Goal: Transaction & Acquisition: Purchase product/service

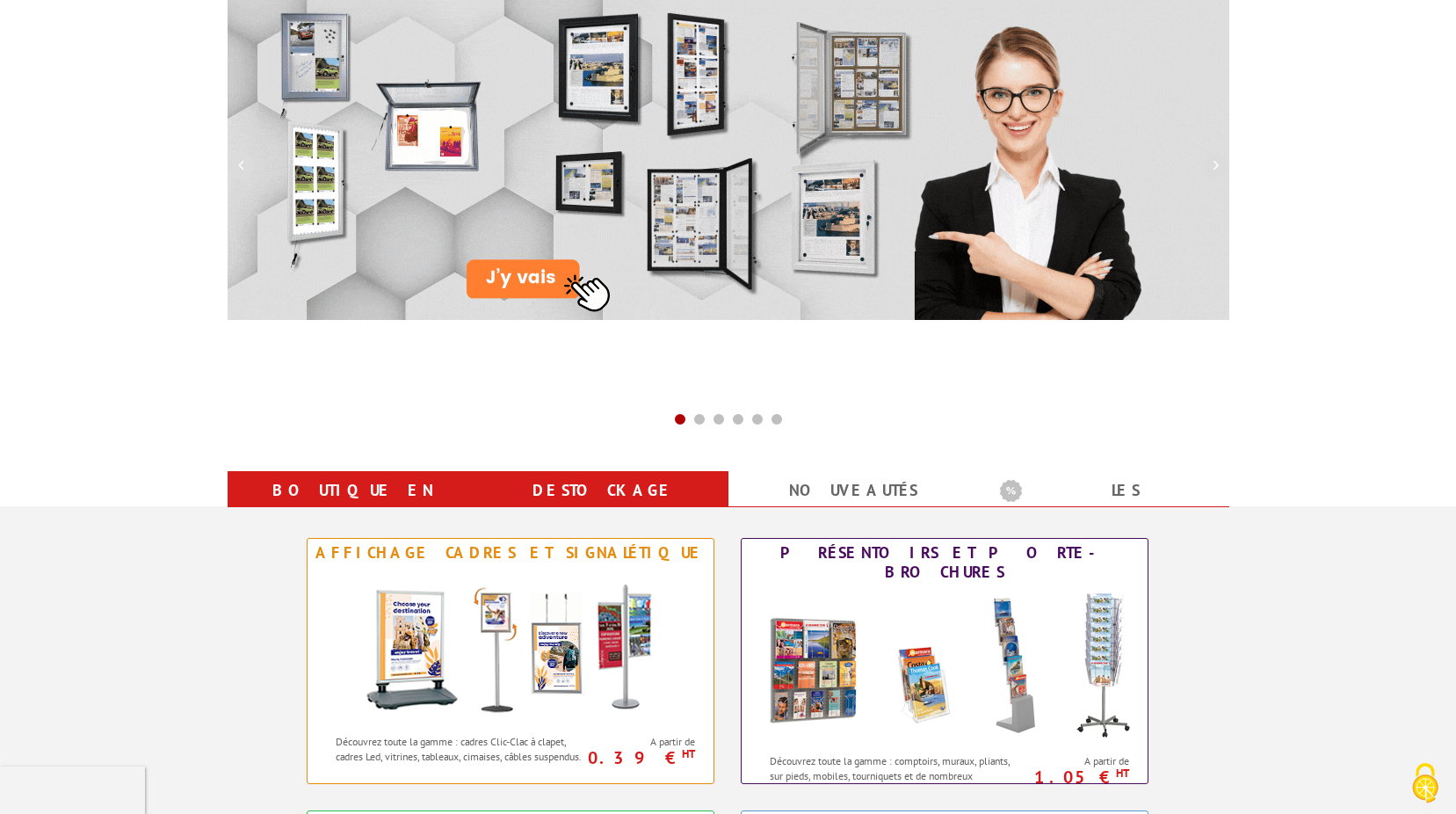
scroll to position [352, 0]
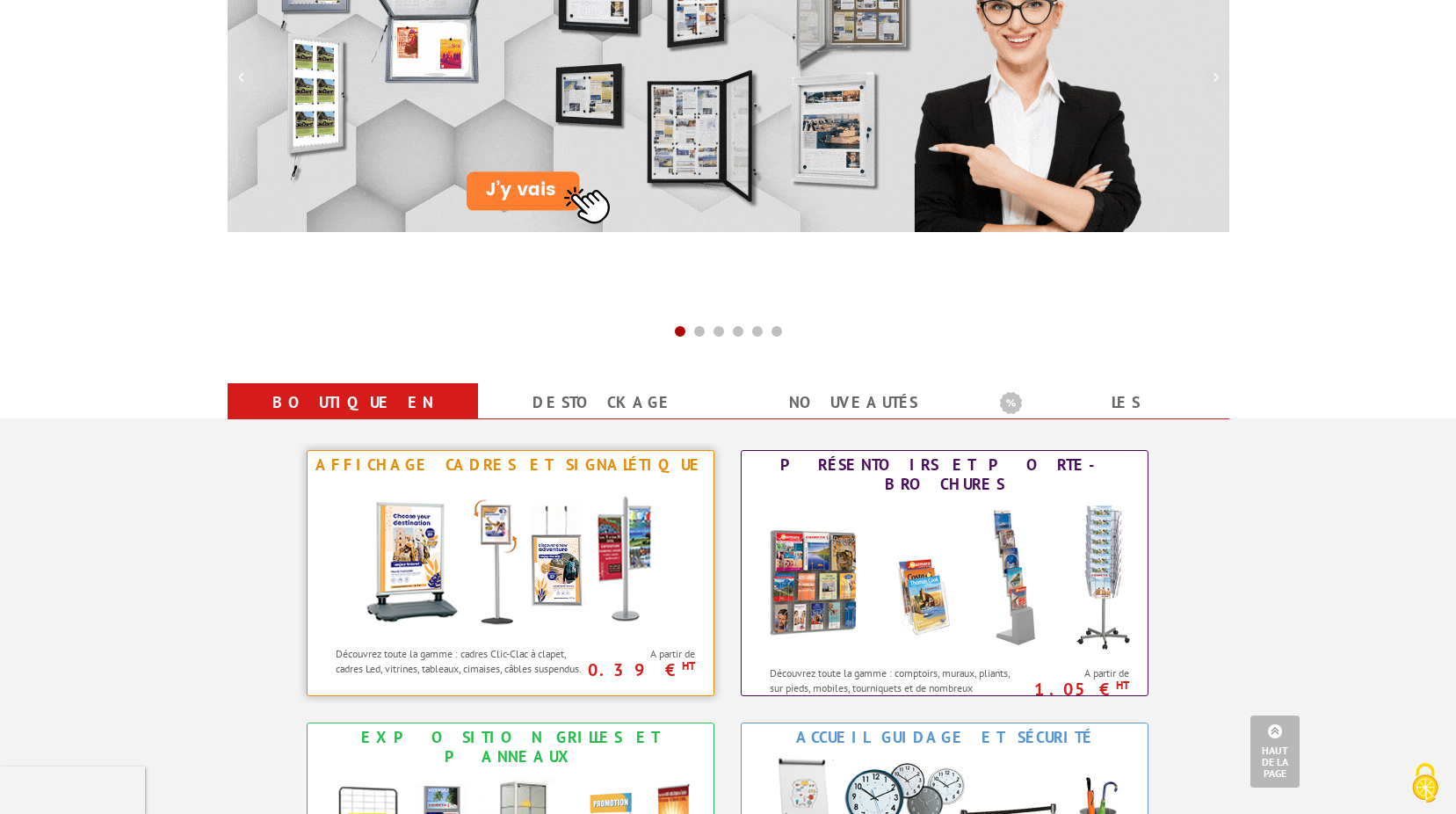
click at [567, 500] on img at bounding box center [511, 558] width 325 height 158
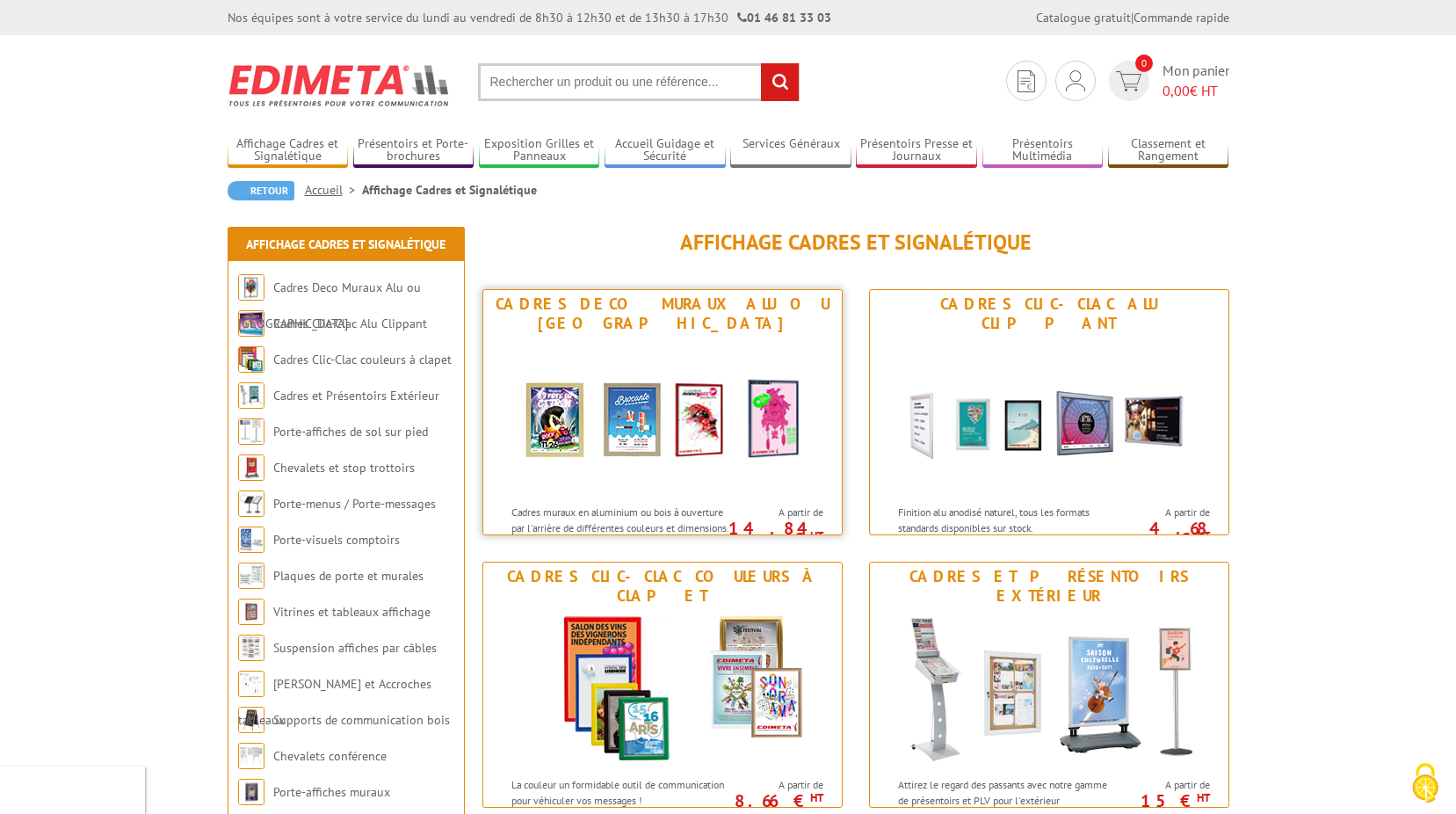
click at [691, 412] on img at bounding box center [662, 417] width 325 height 158
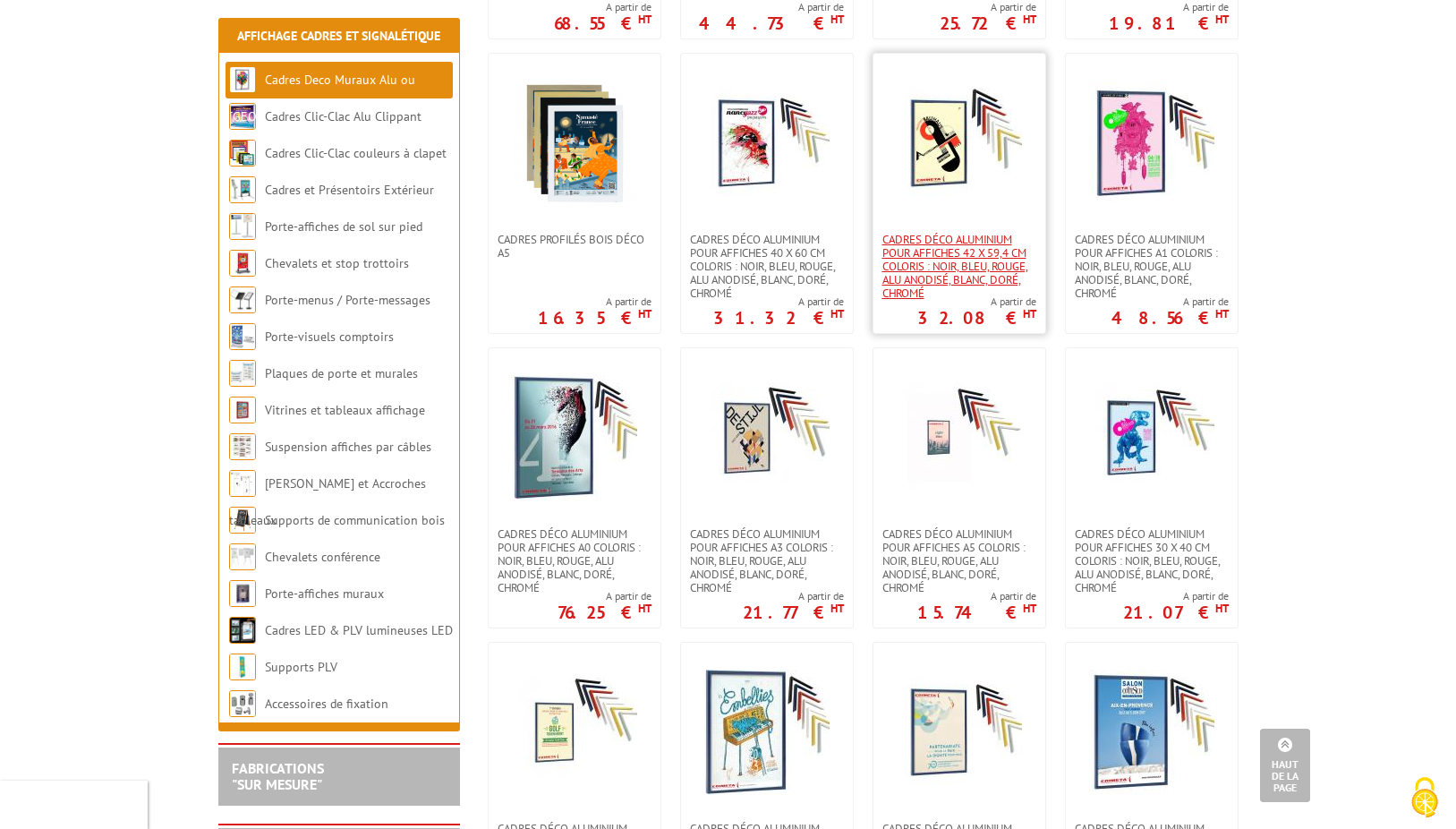
scroll to position [1343, 0]
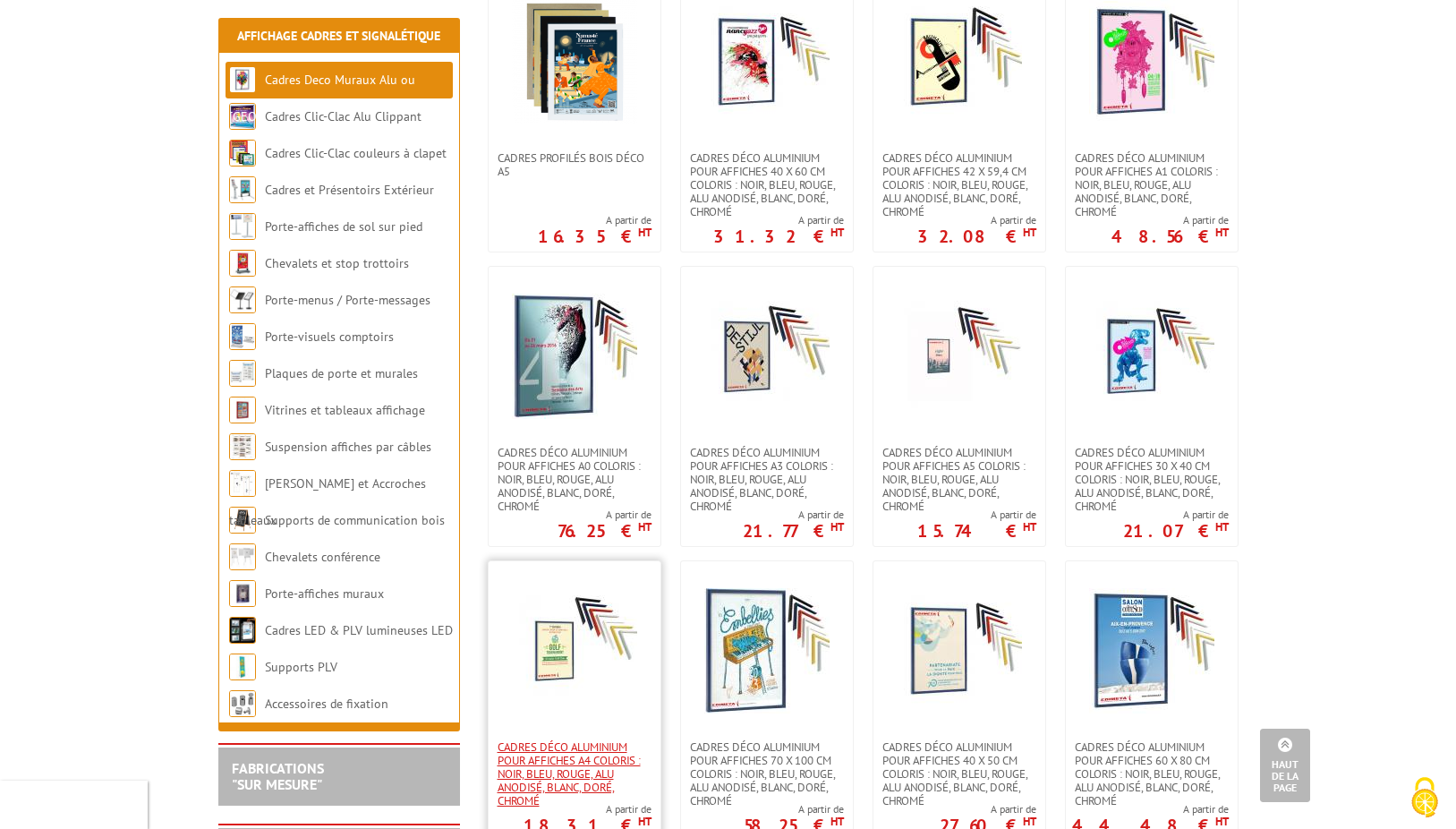
click at [573, 740] on span "Cadres déco aluminium pour affiches A4 Coloris : Noir, bleu, rouge, alu anodisé…" at bounding box center [575, 774] width 154 height 67
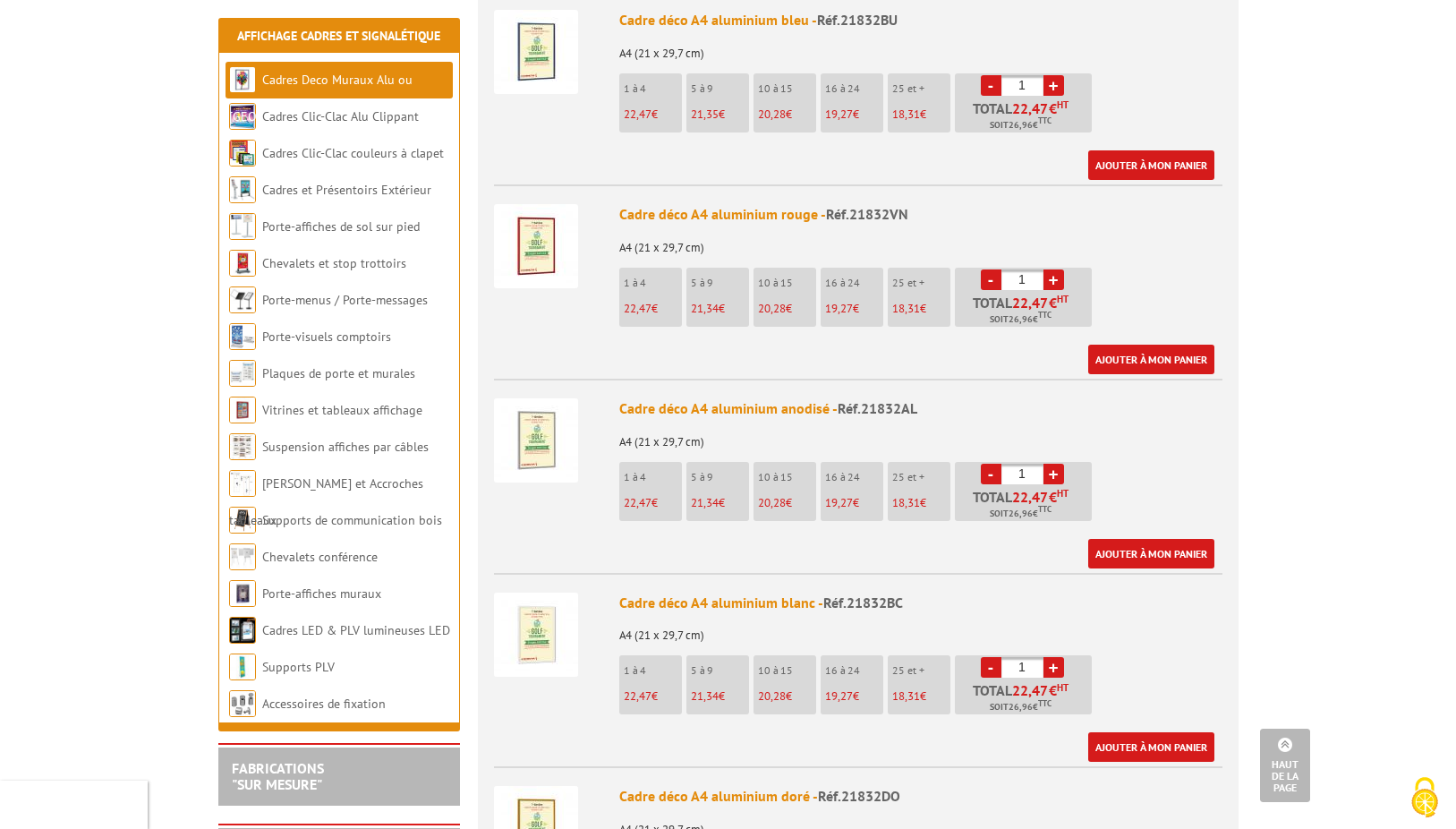
scroll to position [985, 0]
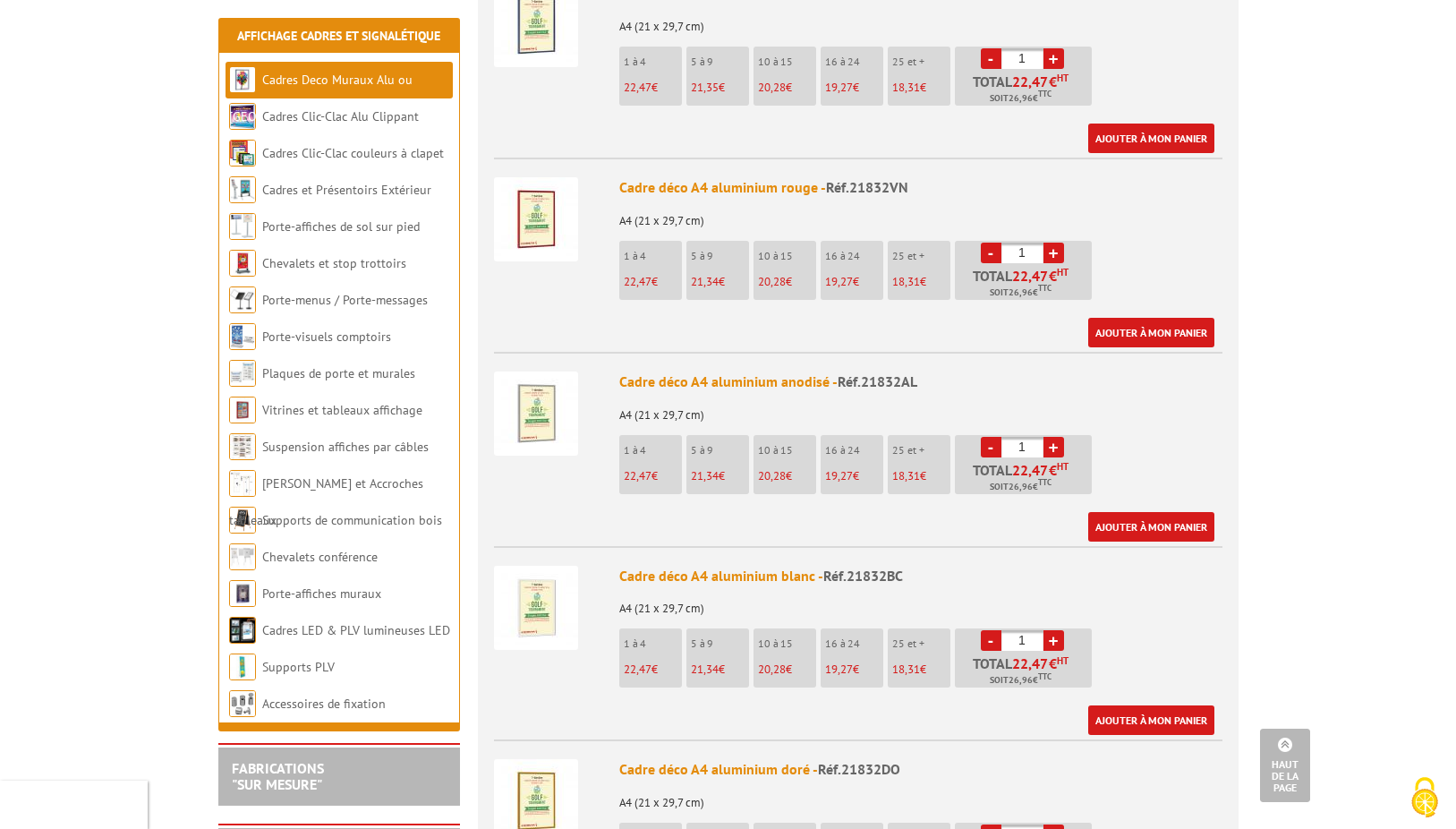
click at [643, 639] on li "1 à 4 22,47 €" at bounding box center [650, 658] width 63 height 59
click at [1157, 705] on link "Ajouter à mon panier" at bounding box center [1151, 720] width 127 height 30
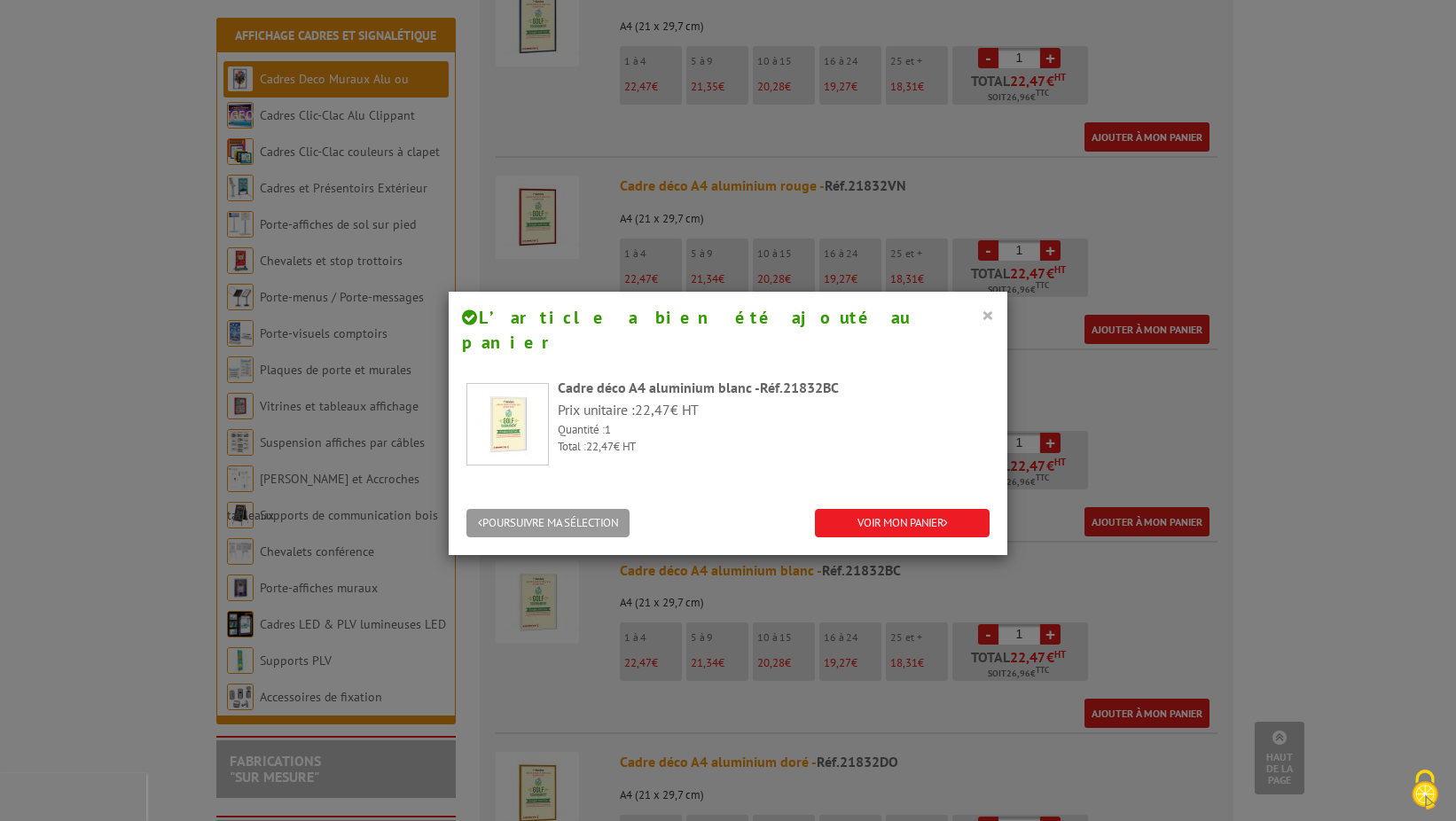
click at [982, 314] on button "×" at bounding box center [988, 314] width 13 height 23
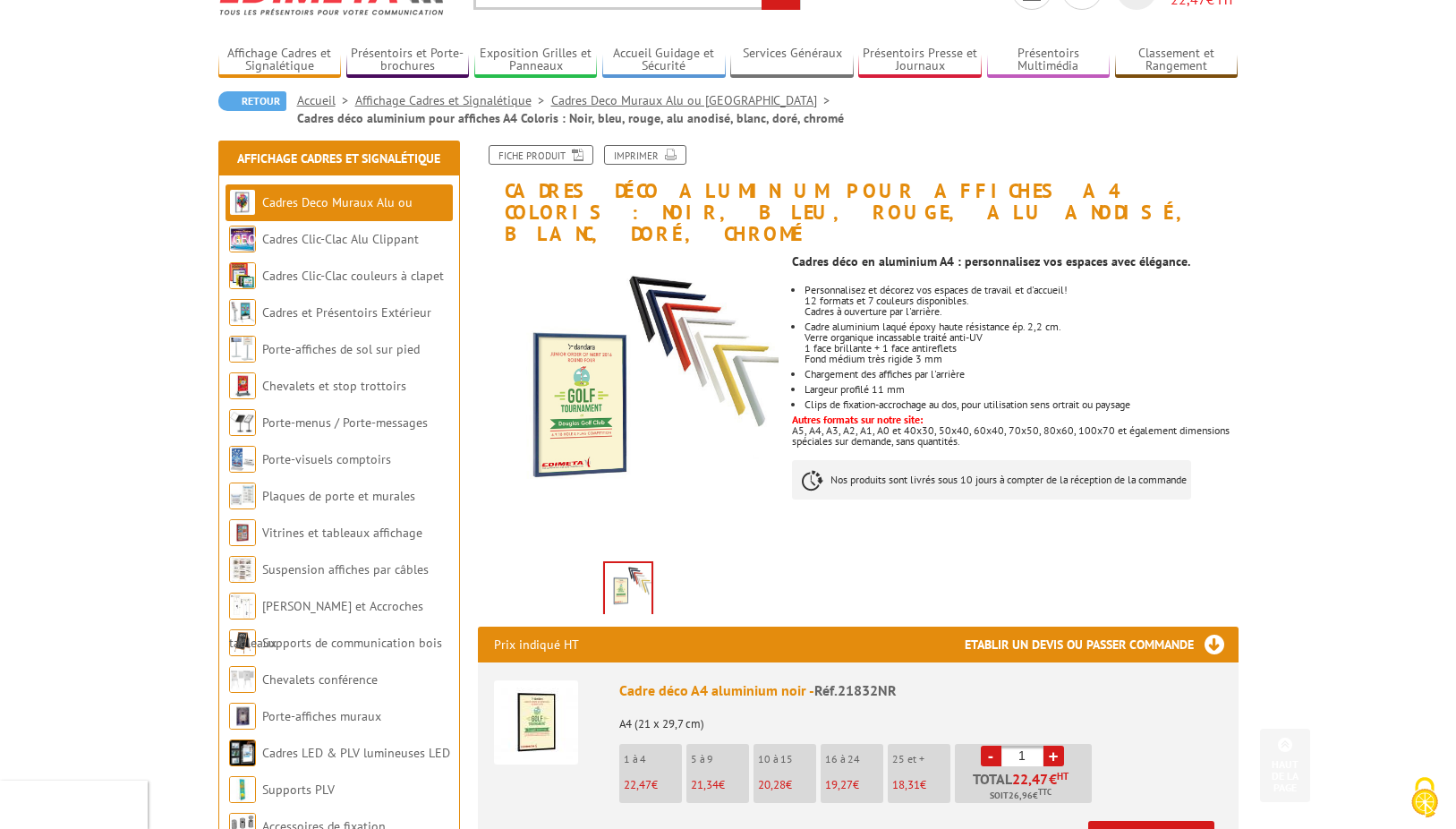
scroll to position [0, 0]
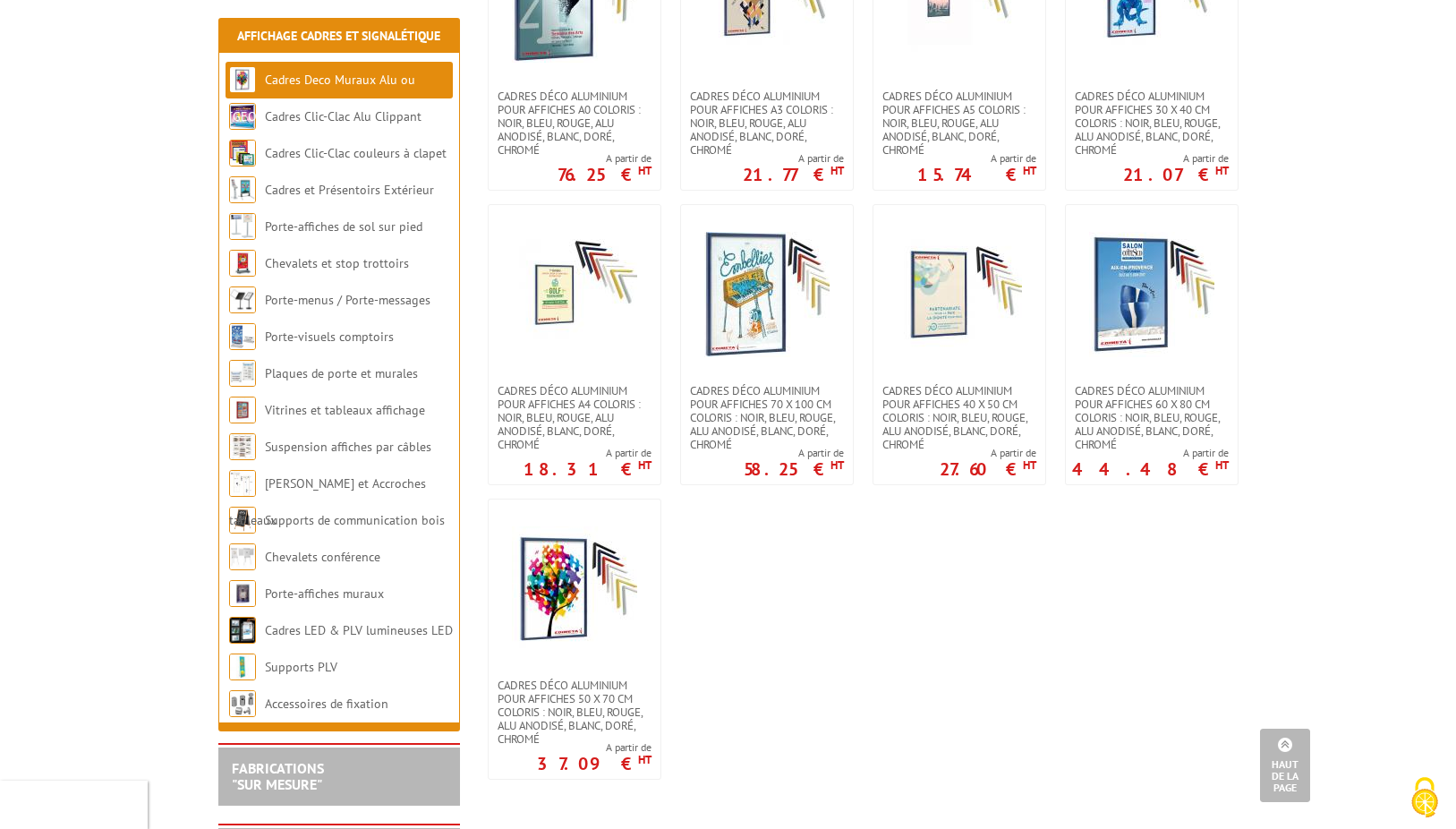
scroll to position [1701, 0]
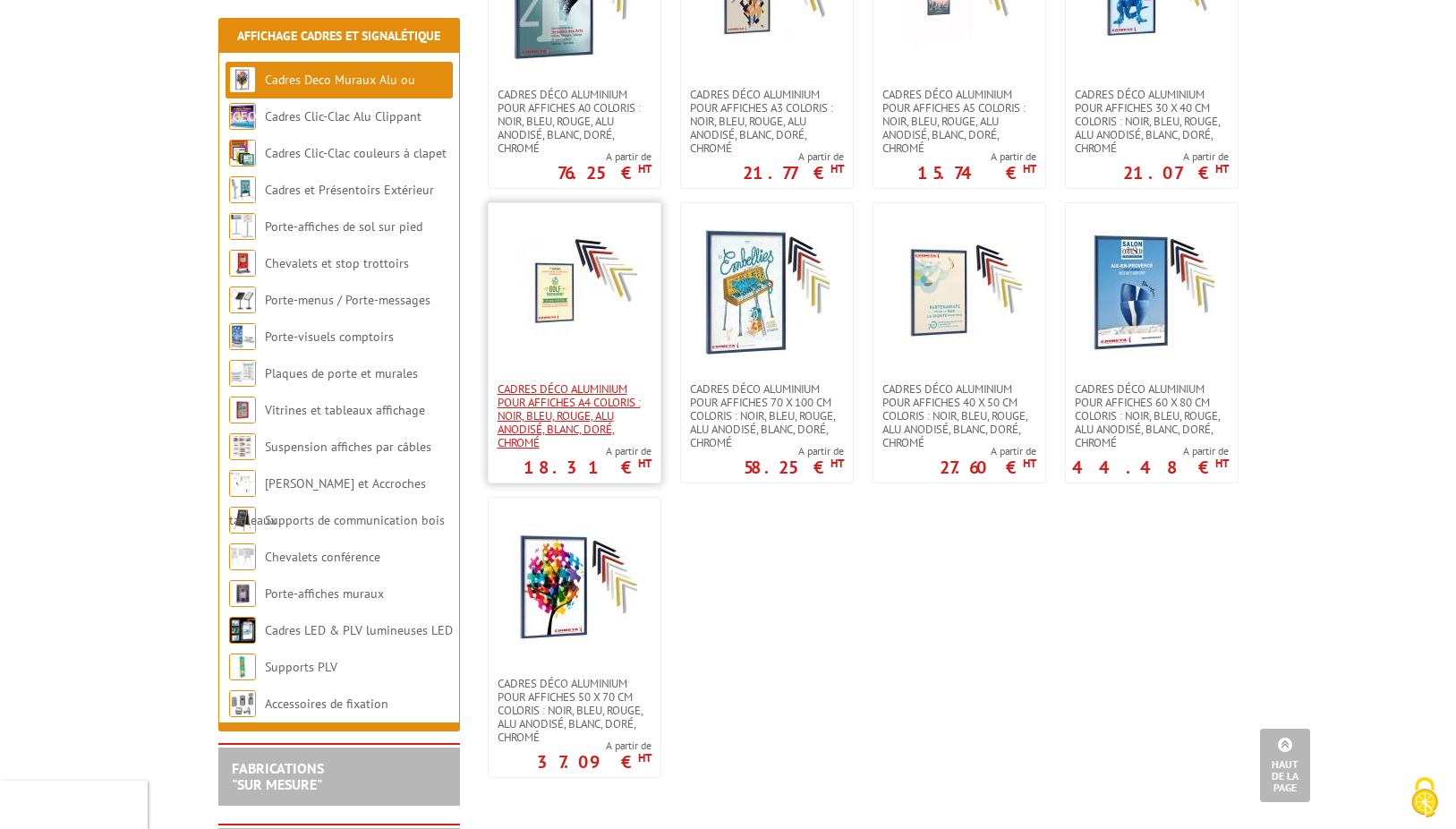
click at [573, 389] on span "Cadres déco aluminium pour affiches A4 Coloris : Noir, bleu, rouge, alu anodisé…" at bounding box center [575, 416] width 154 height 67
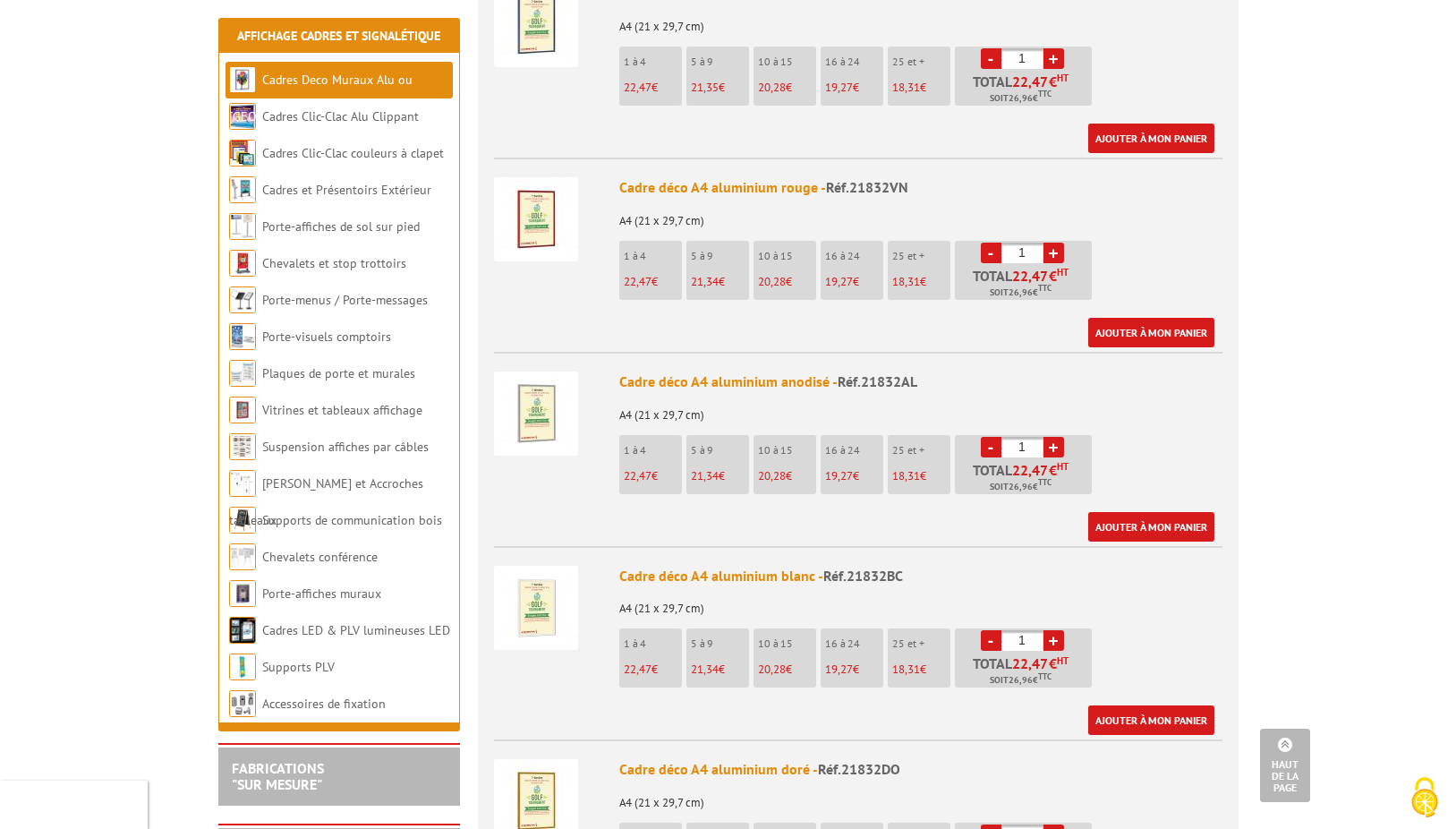
scroll to position [1075, 0]
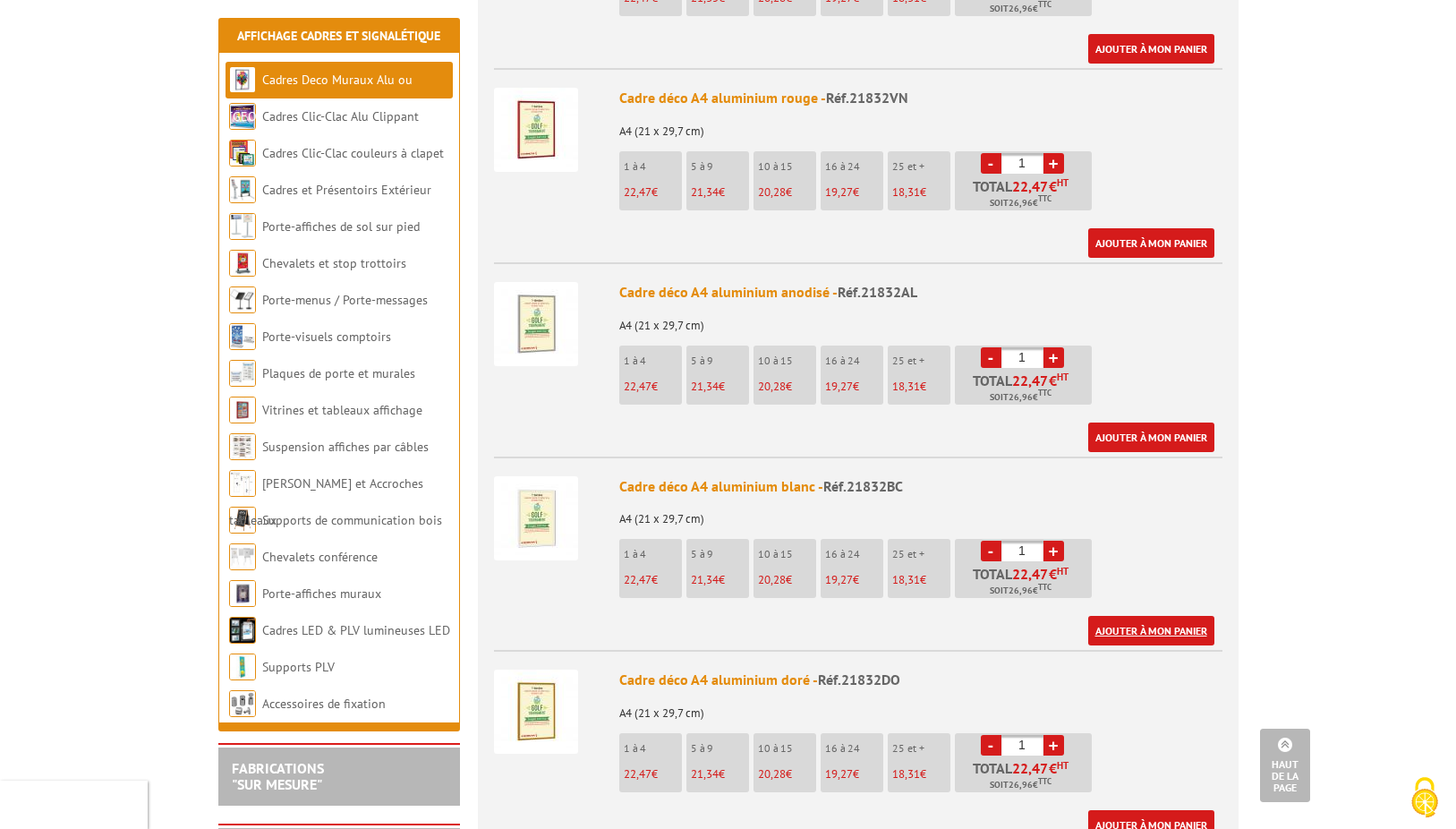
click at [1131, 616] on link "Ajouter à mon panier" at bounding box center [1151, 631] width 127 height 30
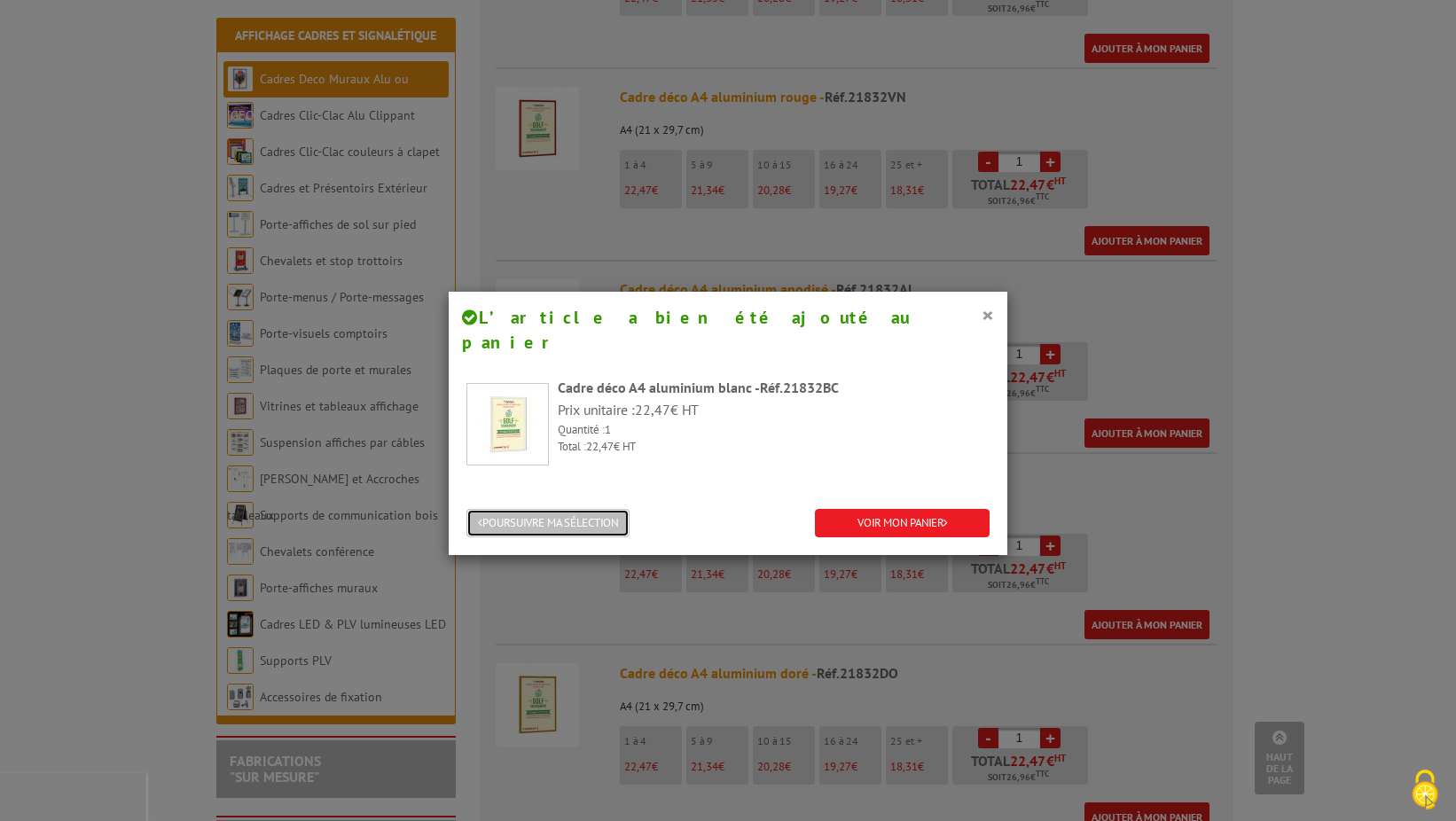
click at [583, 509] on button "POURSUIVRE MA SÉLECTION" at bounding box center [548, 524] width 163 height 29
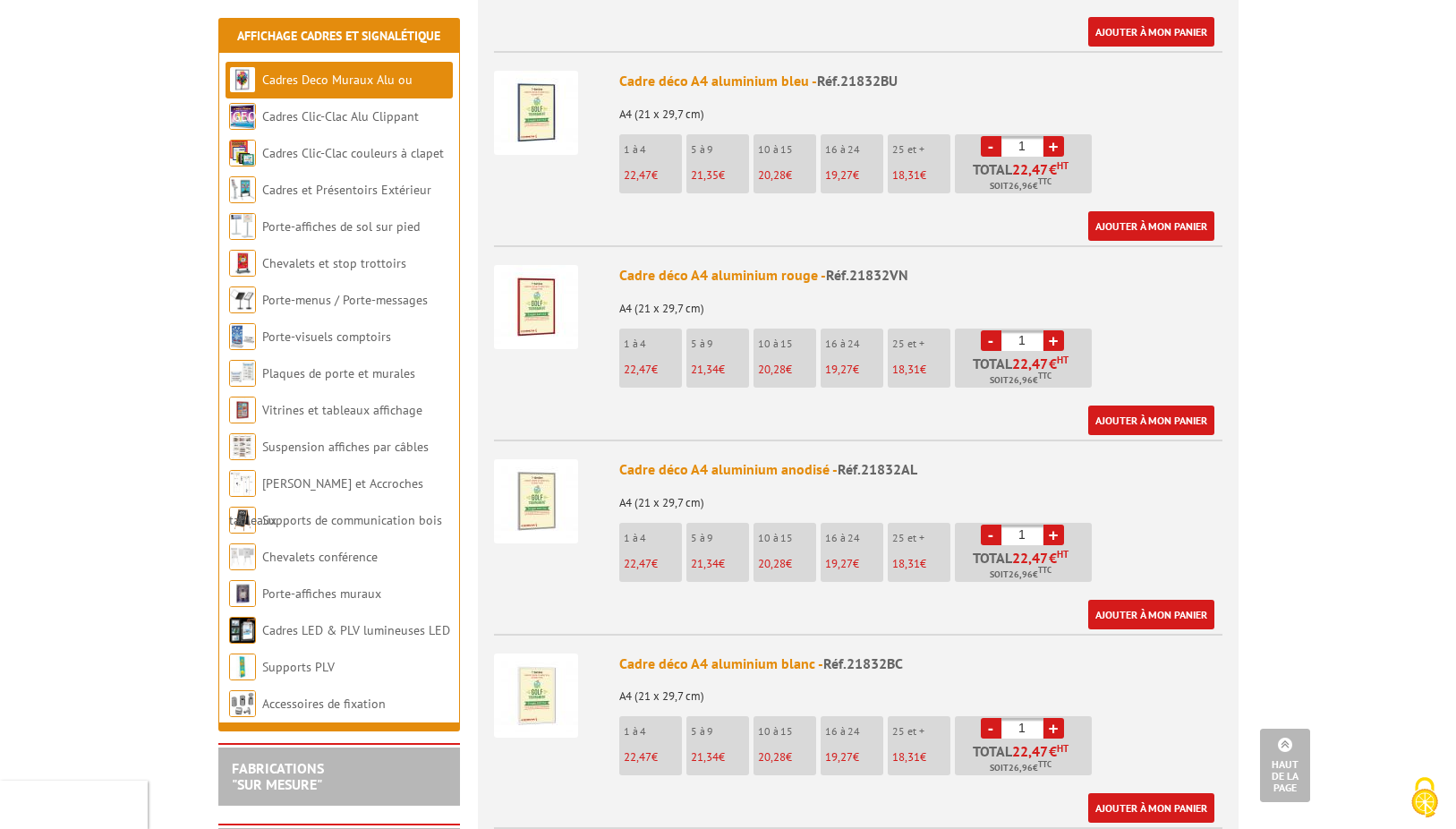
scroll to position [896, 0]
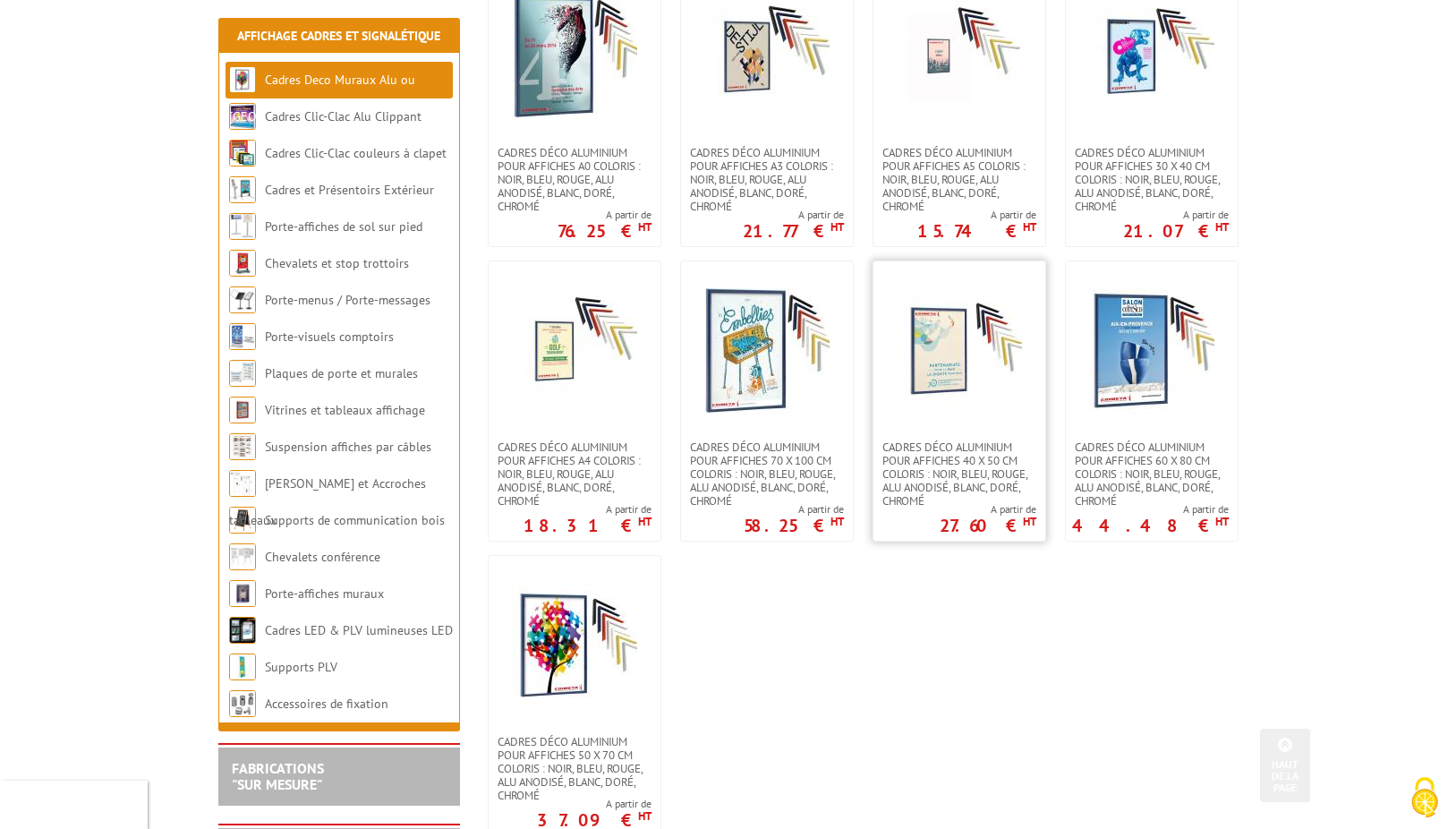
scroll to position [1612, 0]
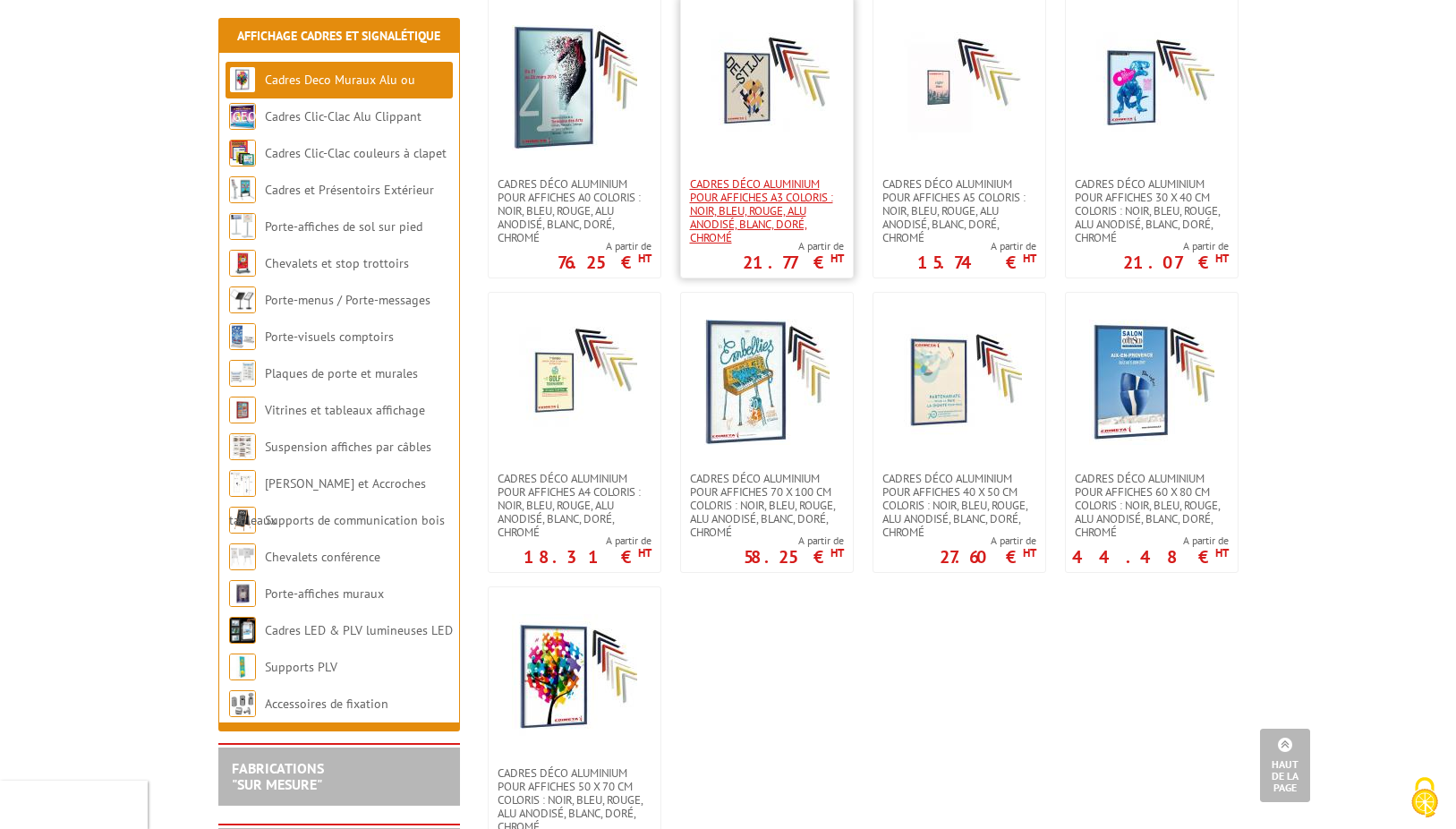
click at [813, 184] on span "Cadres déco aluminium pour affiches A3 Coloris : Noir, bleu, rouge, alu anodisé…" at bounding box center [767, 211] width 154 height 67
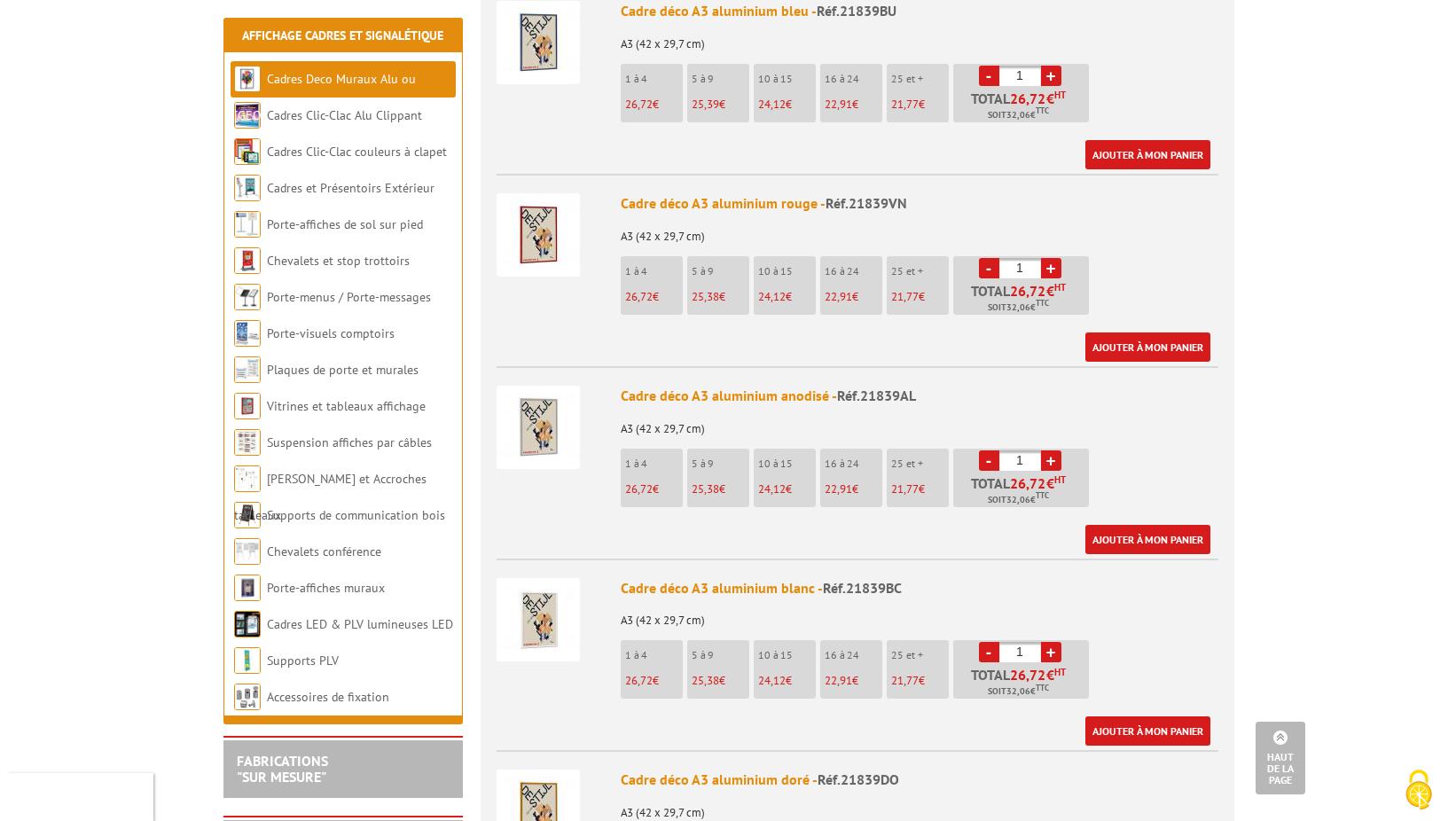
scroll to position [1064, 0]
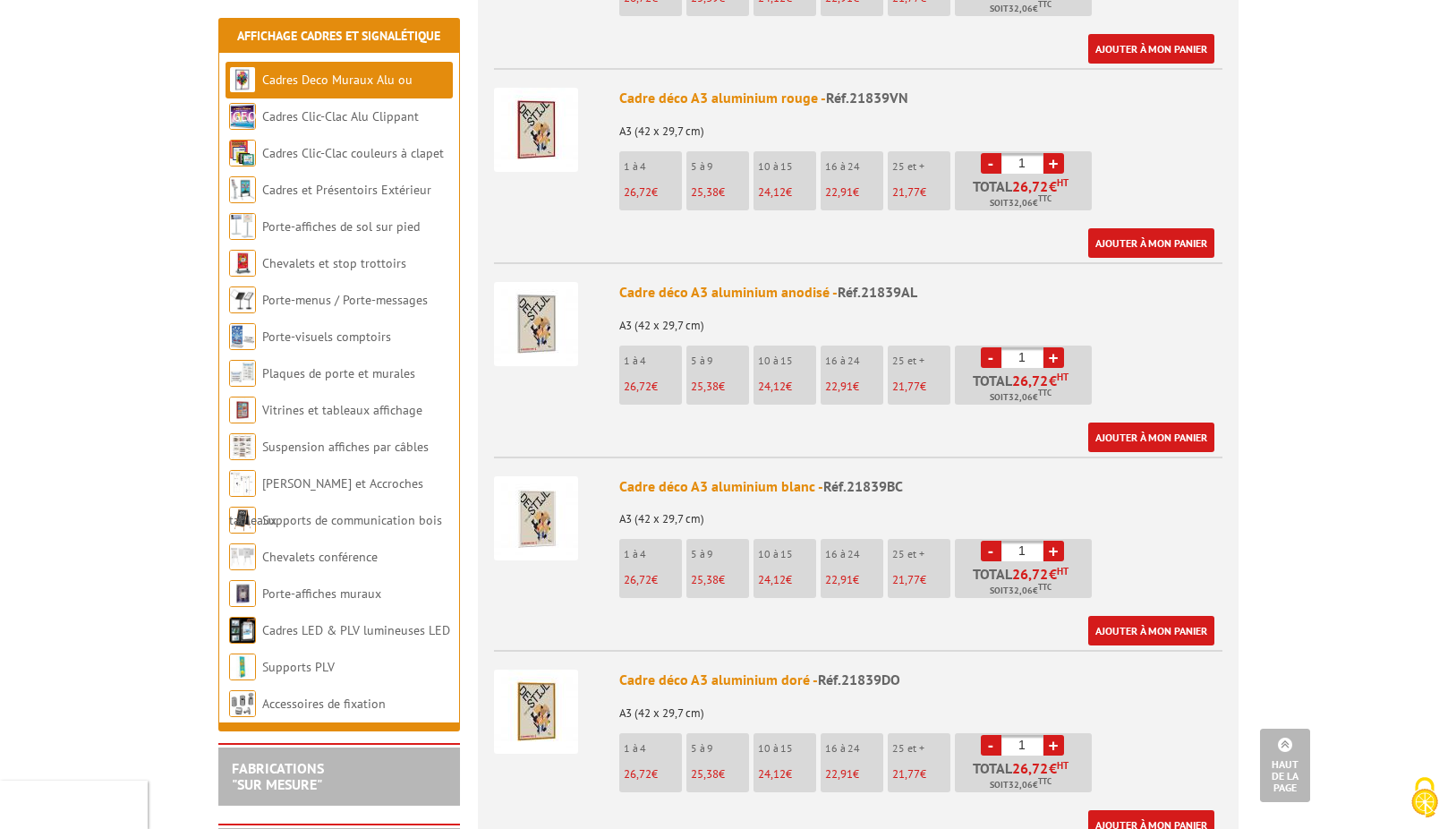
click at [1059, 541] on link "+" at bounding box center [1054, 551] width 20 height 20
click at [1058, 541] on link "+" at bounding box center [1054, 551] width 20 height 20
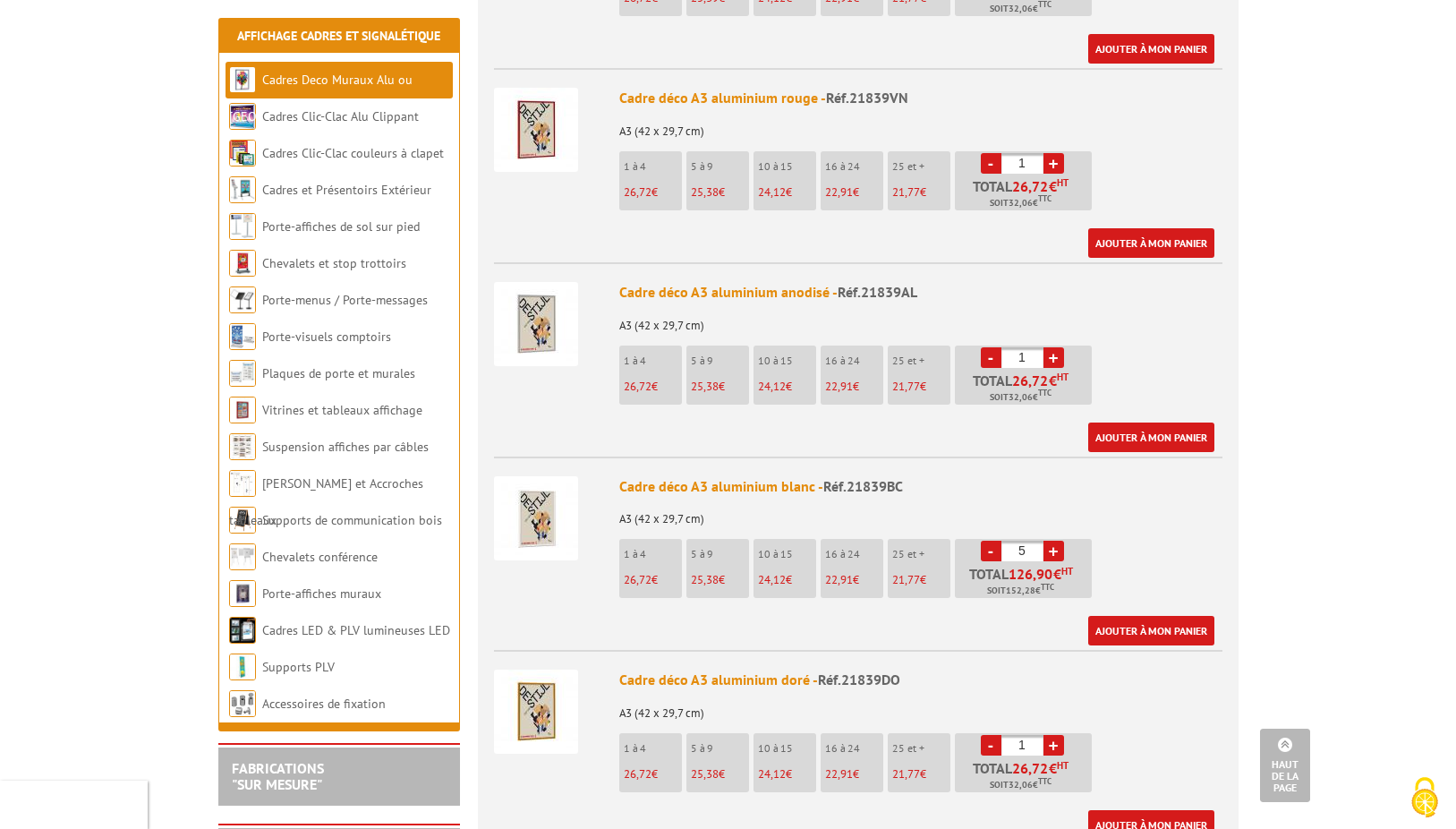
type input "6"
click at [1147, 616] on link "Ajouter à mon panier" at bounding box center [1151, 631] width 127 height 30
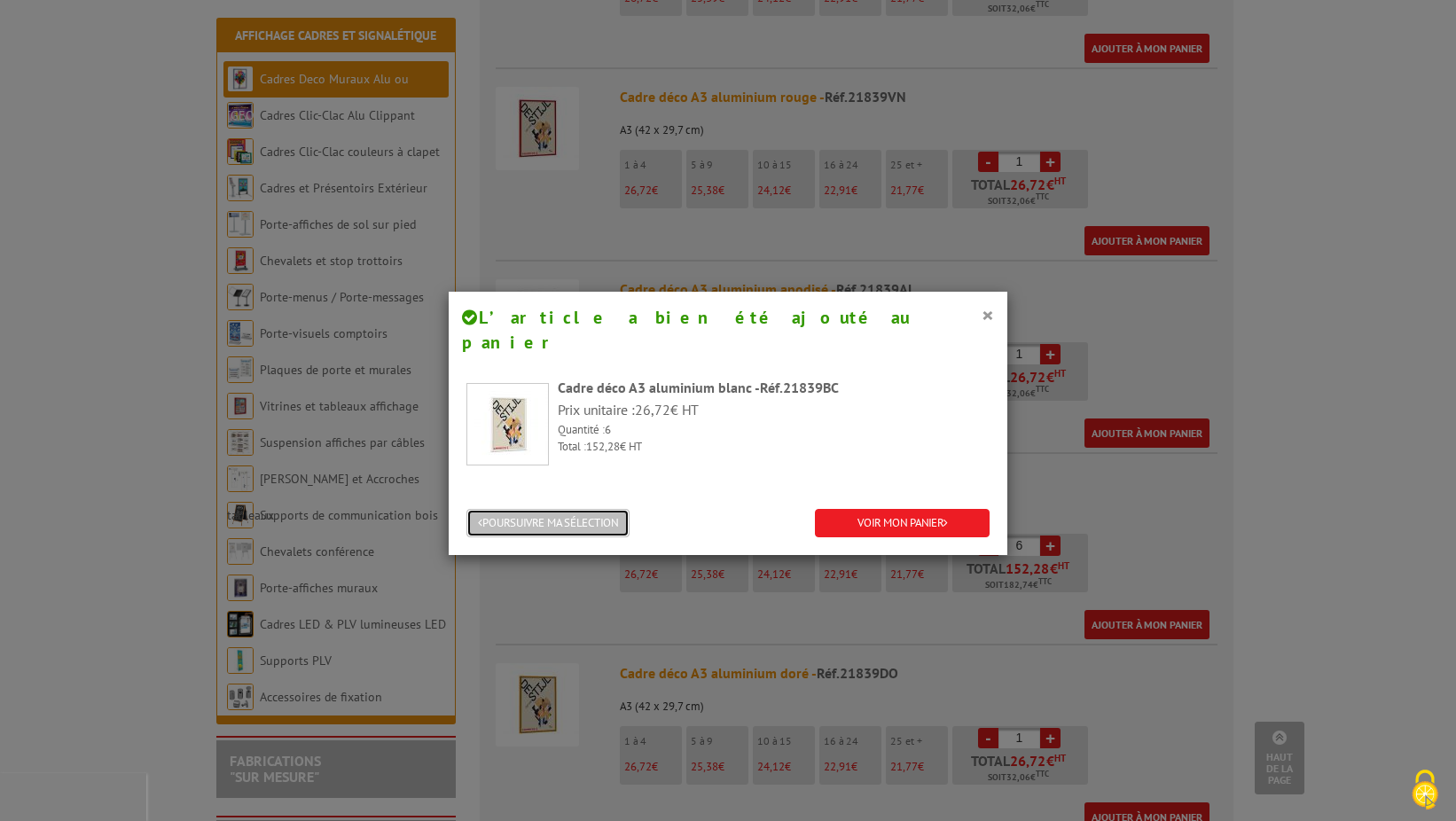
click at [516, 509] on button "POURSUIVRE MA SÉLECTION" at bounding box center [548, 524] width 163 height 29
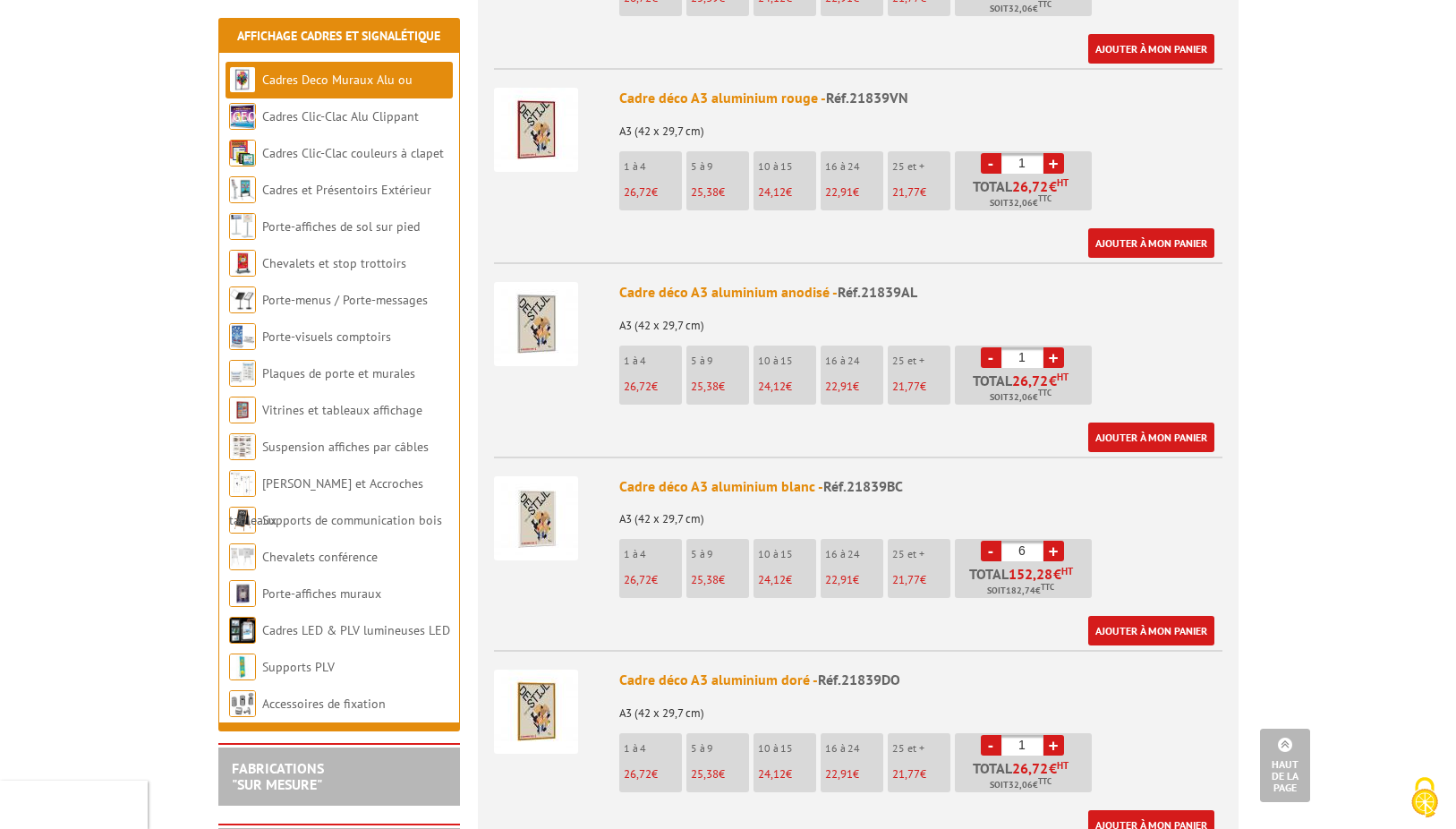
click at [558, 322] on img at bounding box center [536, 323] width 84 height 84
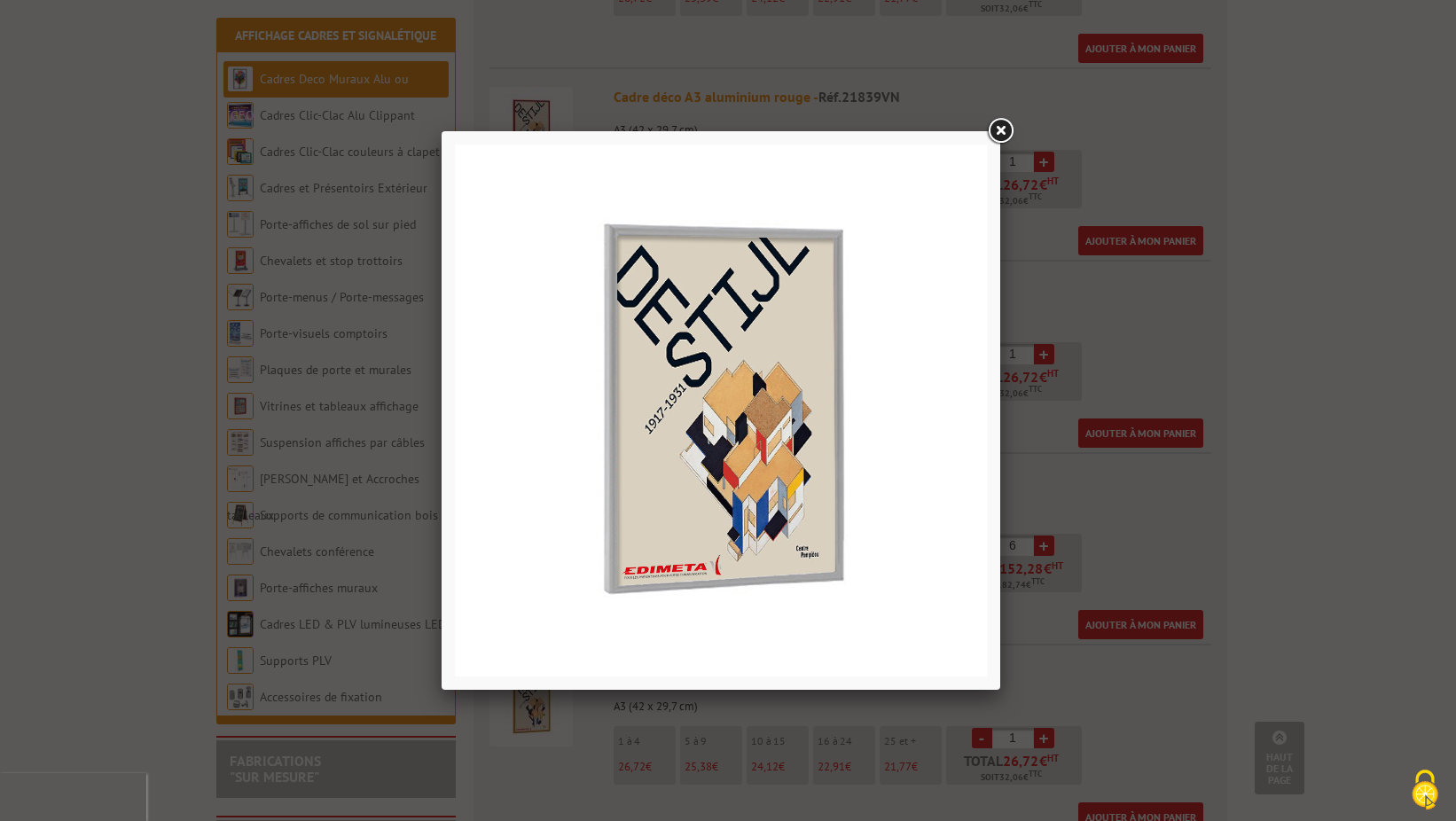
click at [998, 131] on link at bounding box center [999, 131] width 32 height 32
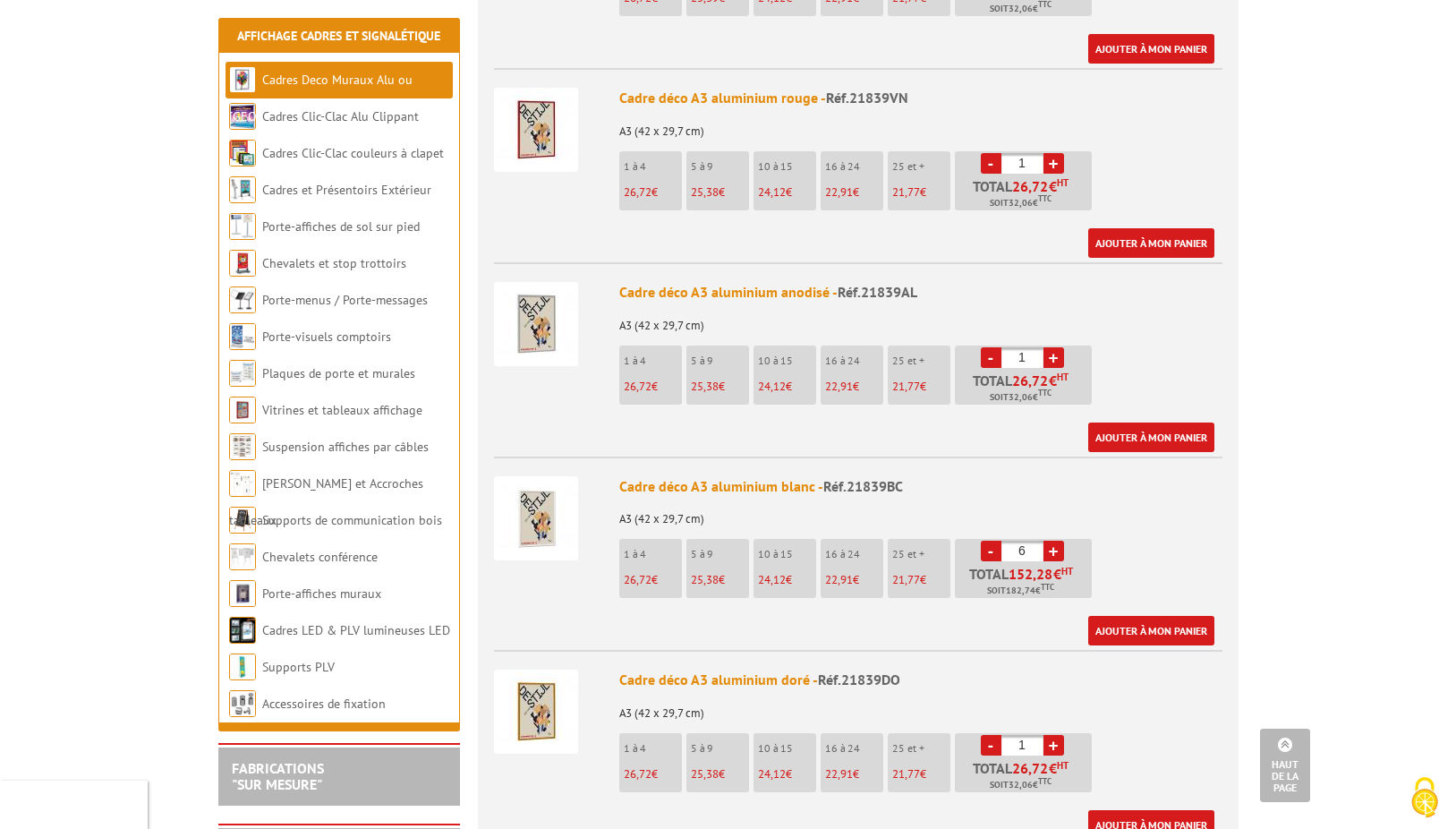
click at [1054, 347] on link "+" at bounding box center [1054, 358] width 20 height 20
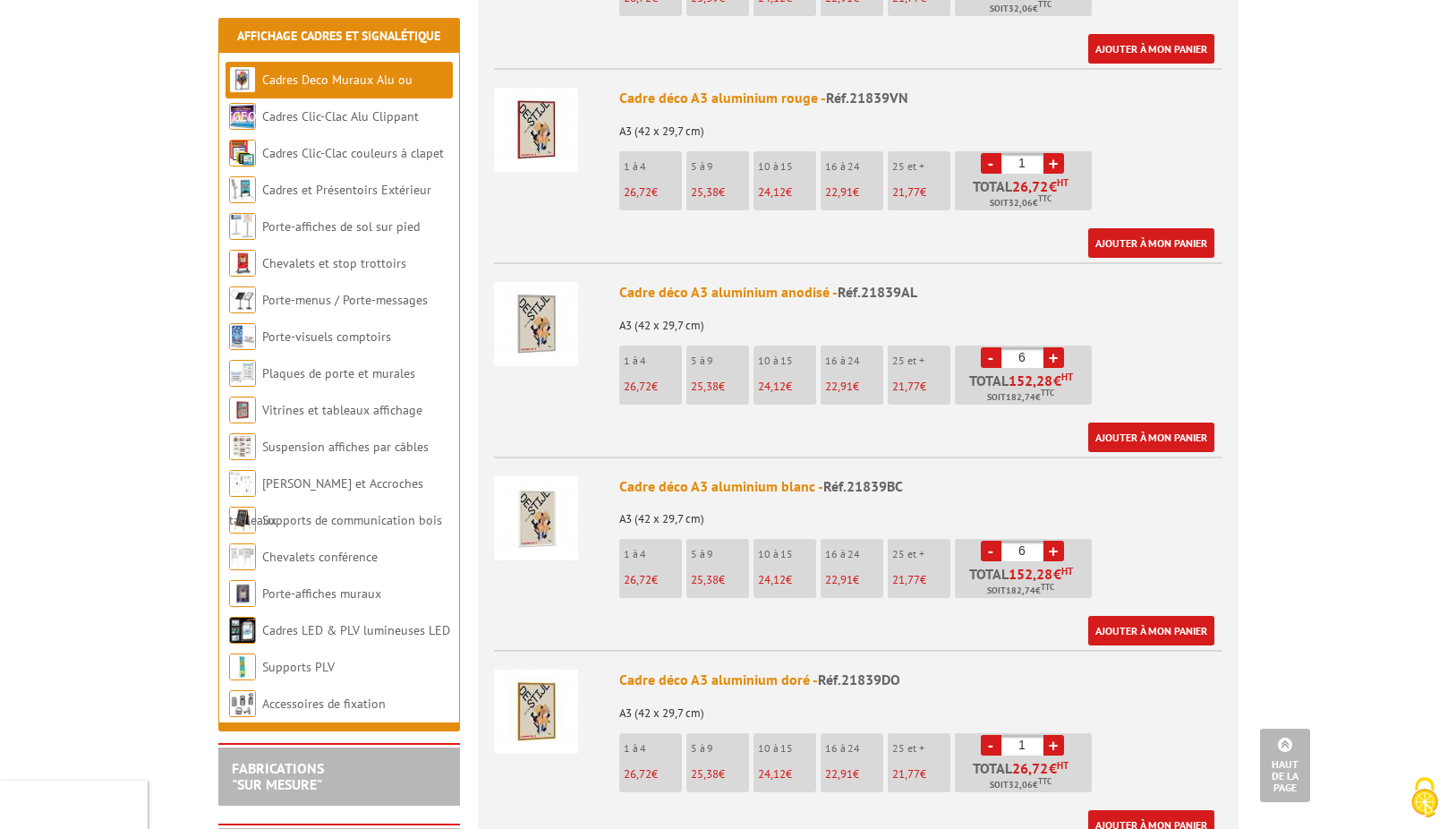
click at [1054, 347] on link "+" at bounding box center [1054, 358] width 20 height 20
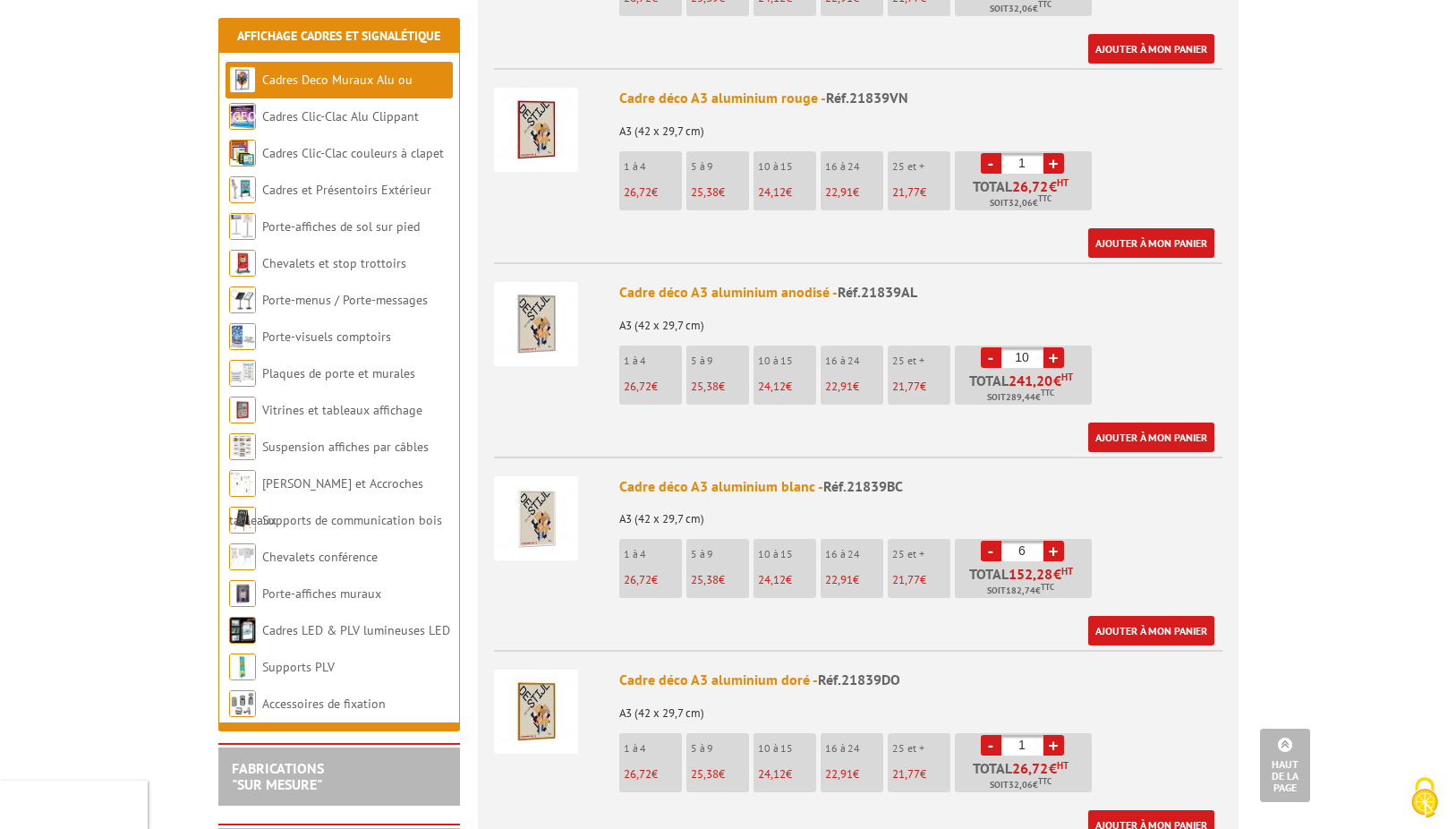
type input "11"
click at [1134, 422] on link "Ajouter à mon panier" at bounding box center [1151, 437] width 127 height 30
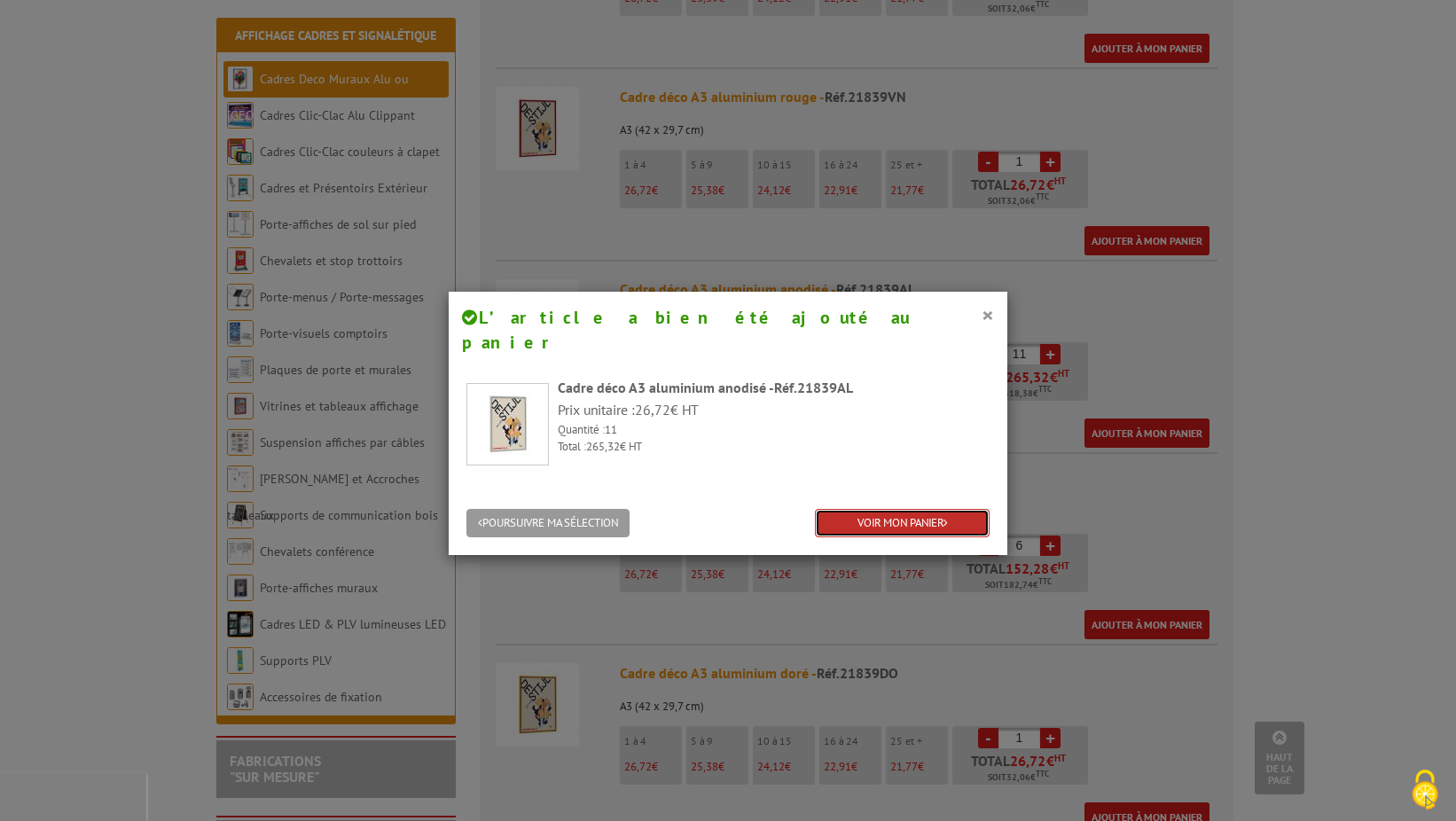
click at [913, 509] on link "VOIR MON PANIER" at bounding box center [901, 524] width 175 height 29
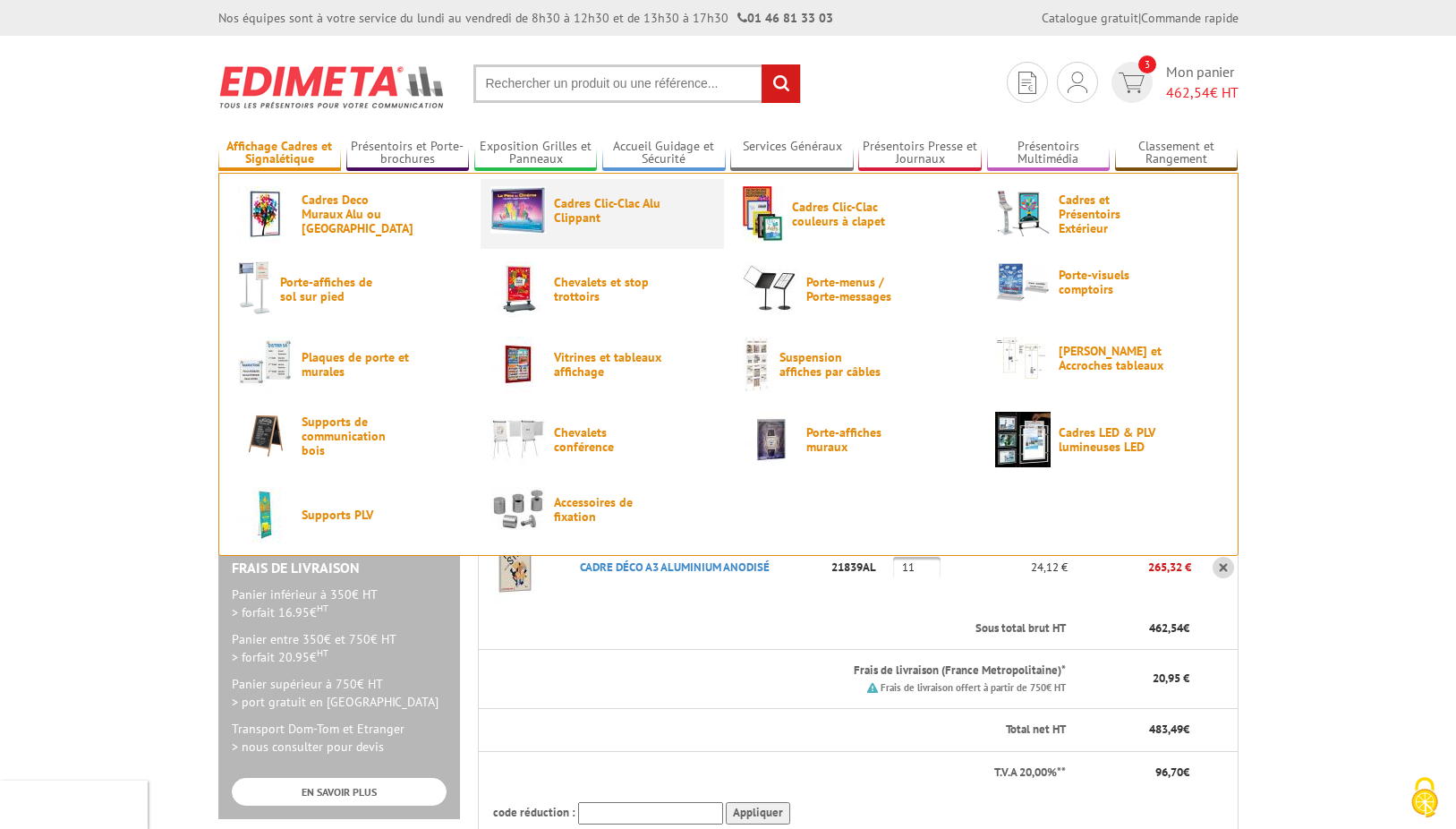
click at [587, 203] on span "Cadres Clic-Clac Alu Clippant" at bounding box center [608, 210] width 107 height 29
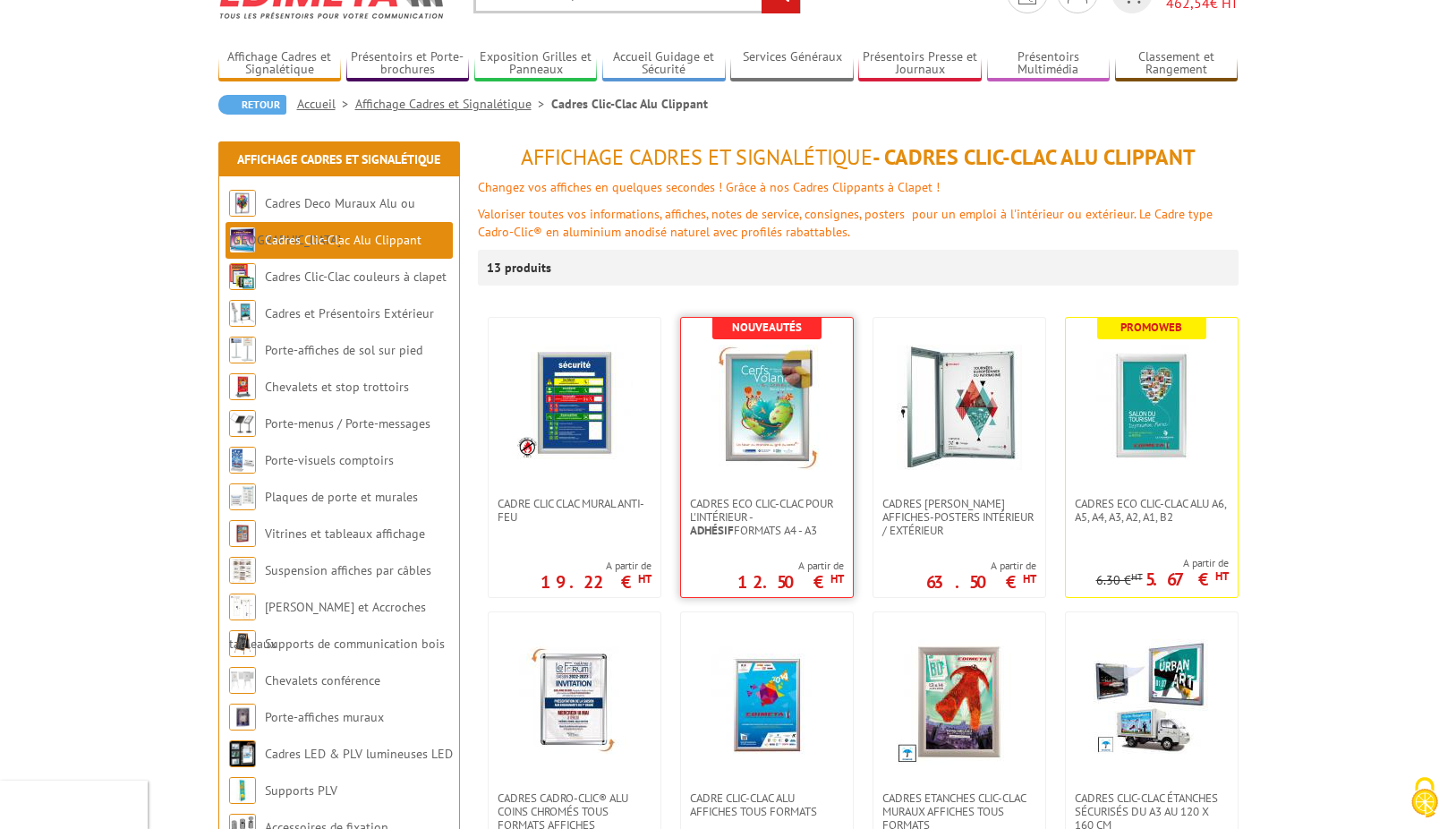
scroll to position [179, 0]
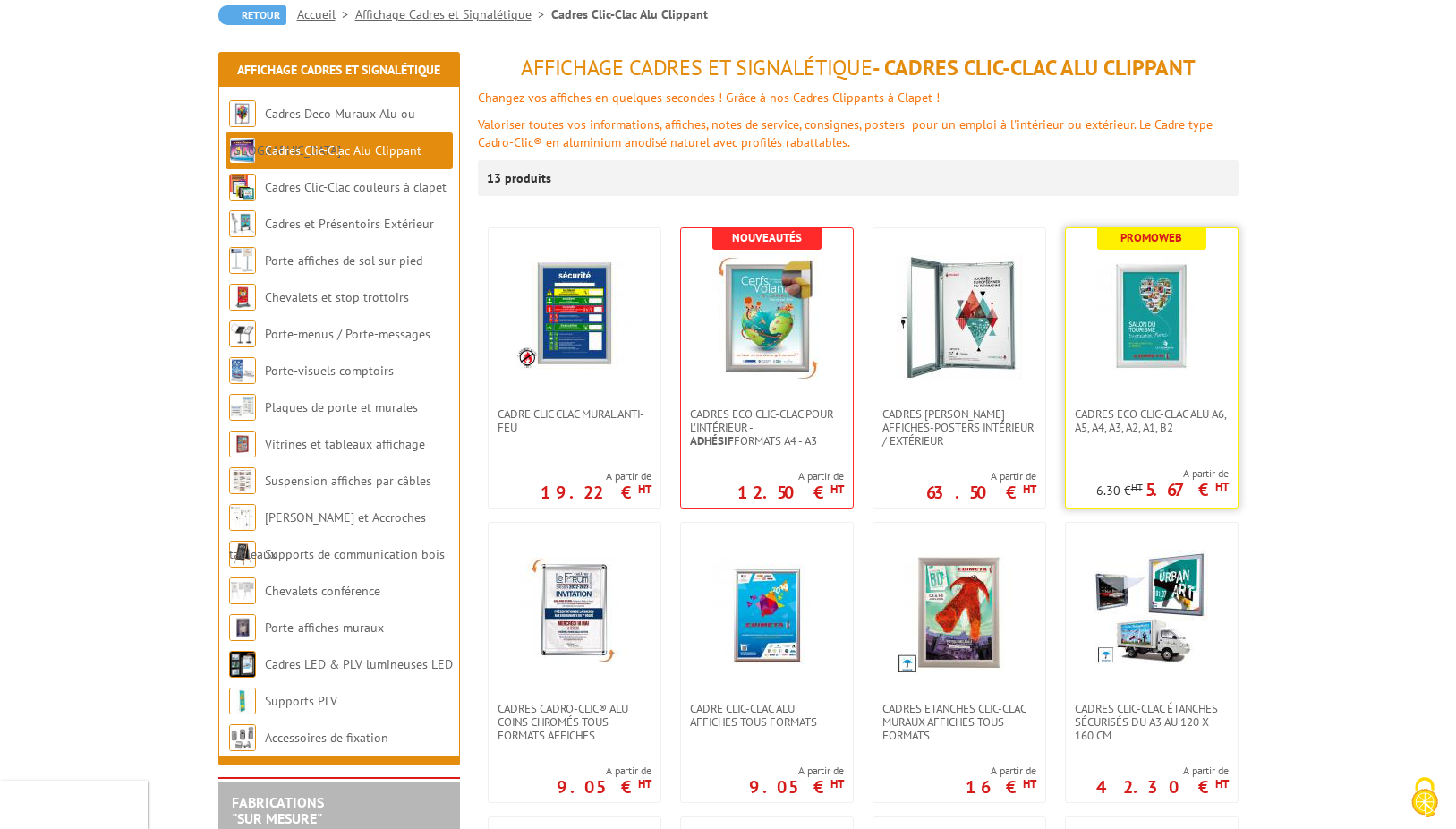
click at [1167, 363] on img at bounding box center [1152, 318] width 126 height 126
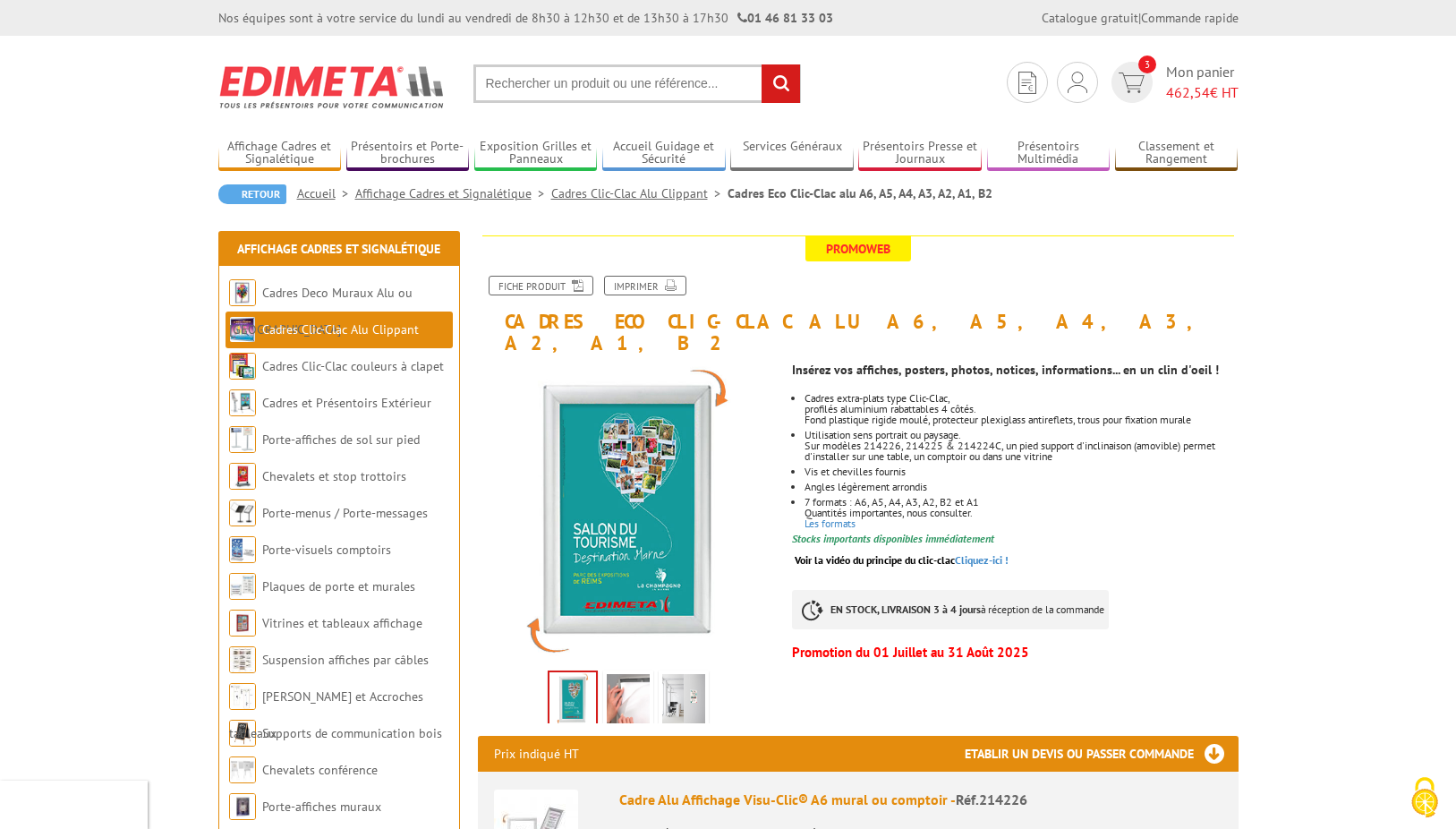
click at [630, 675] on img at bounding box center [628, 702] width 43 height 55
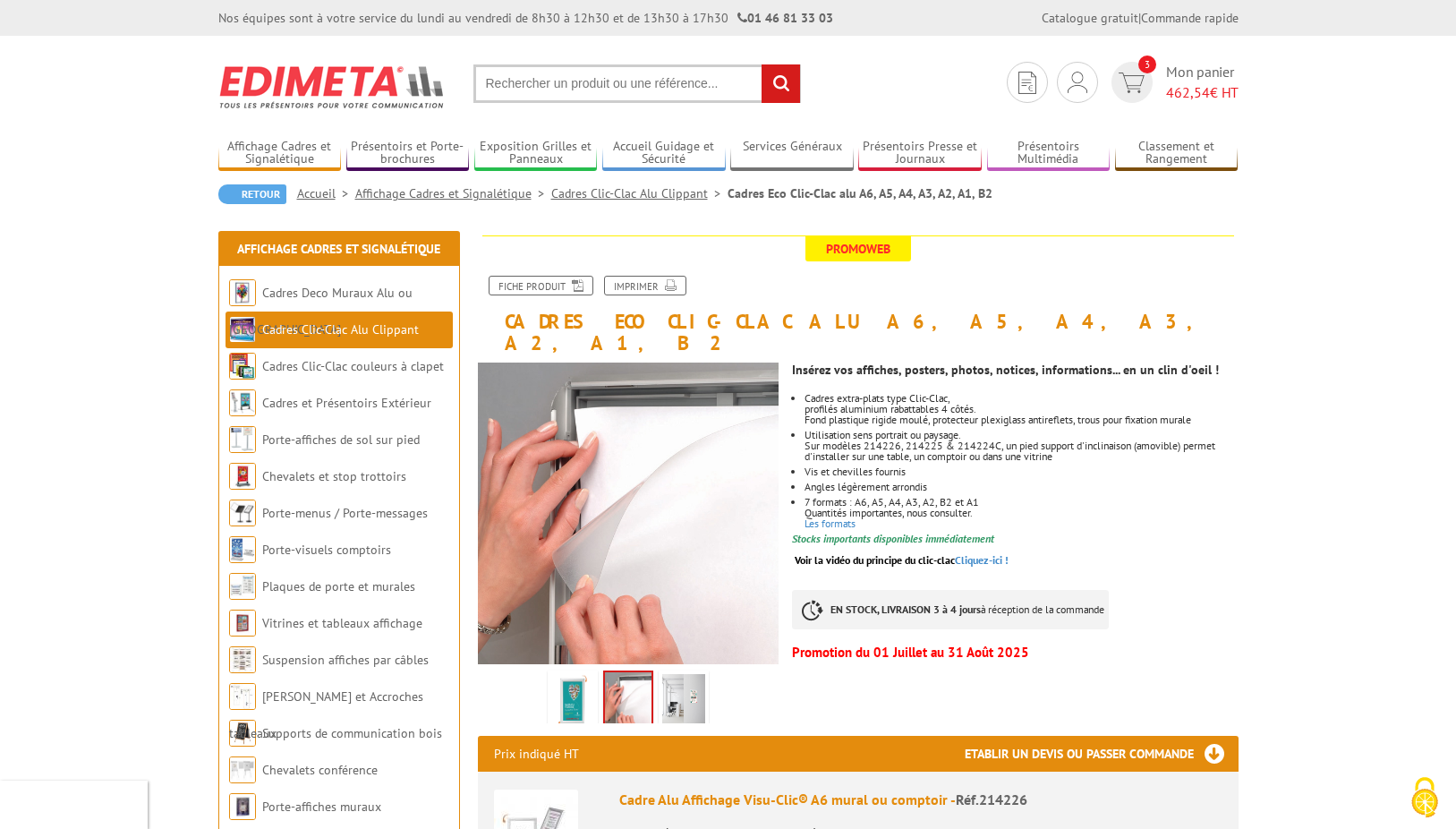
click at [683, 675] on img at bounding box center [684, 702] width 43 height 55
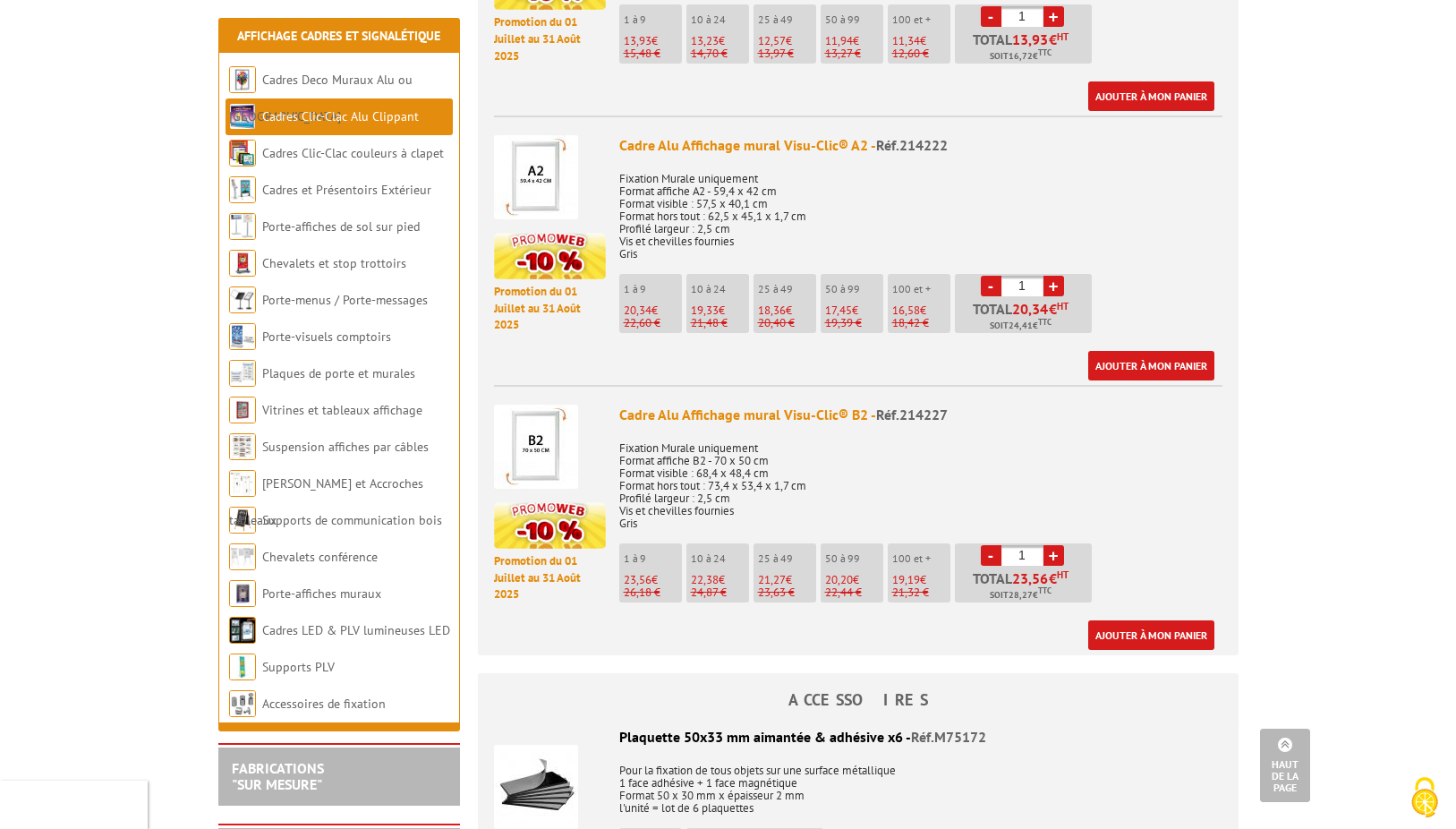
scroll to position [1969, 0]
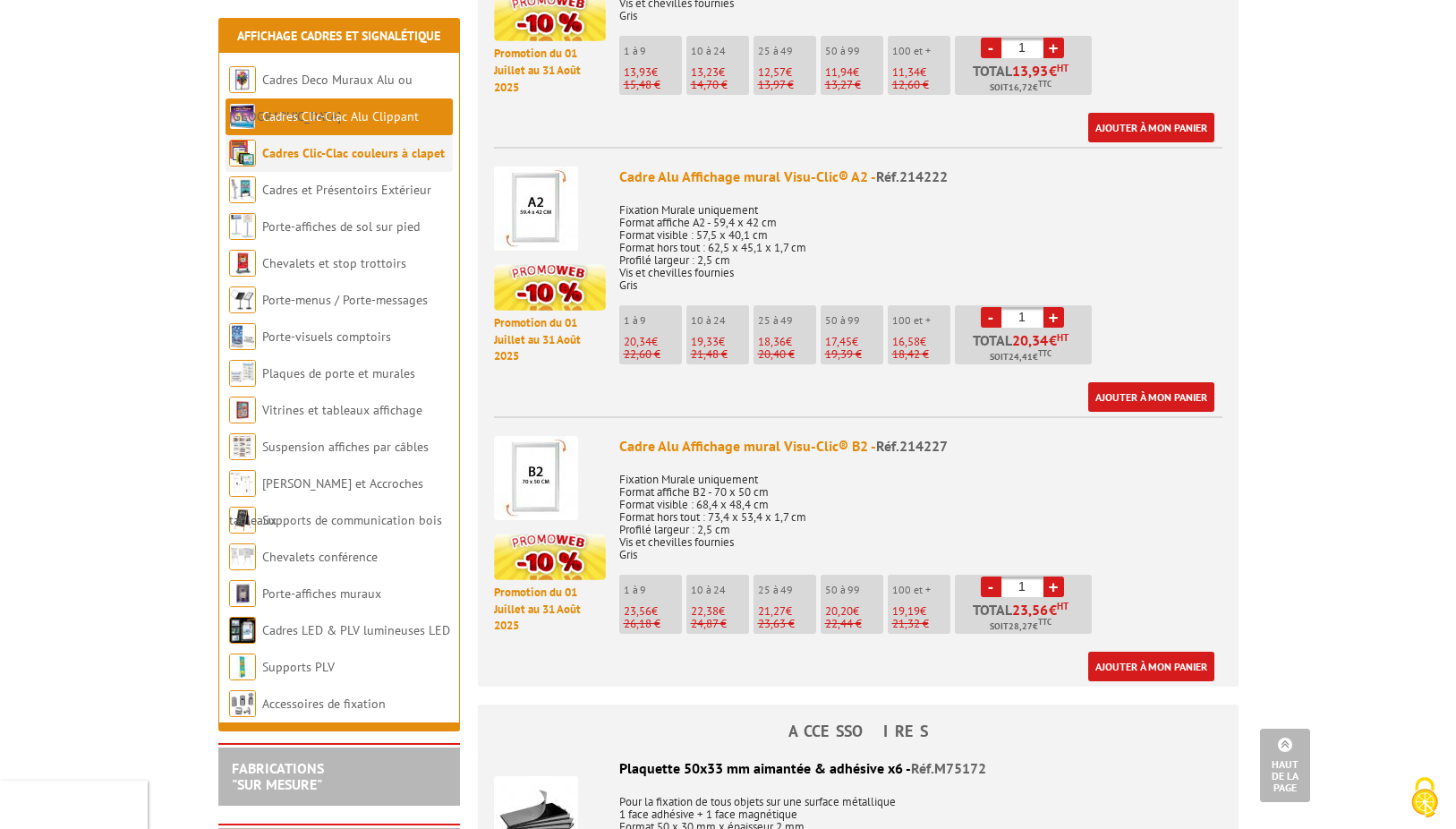
click at [341, 148] on link "Cadres Clic-Clac couleurs à clapet" at bounding box center [354, 152] width 183 height 16
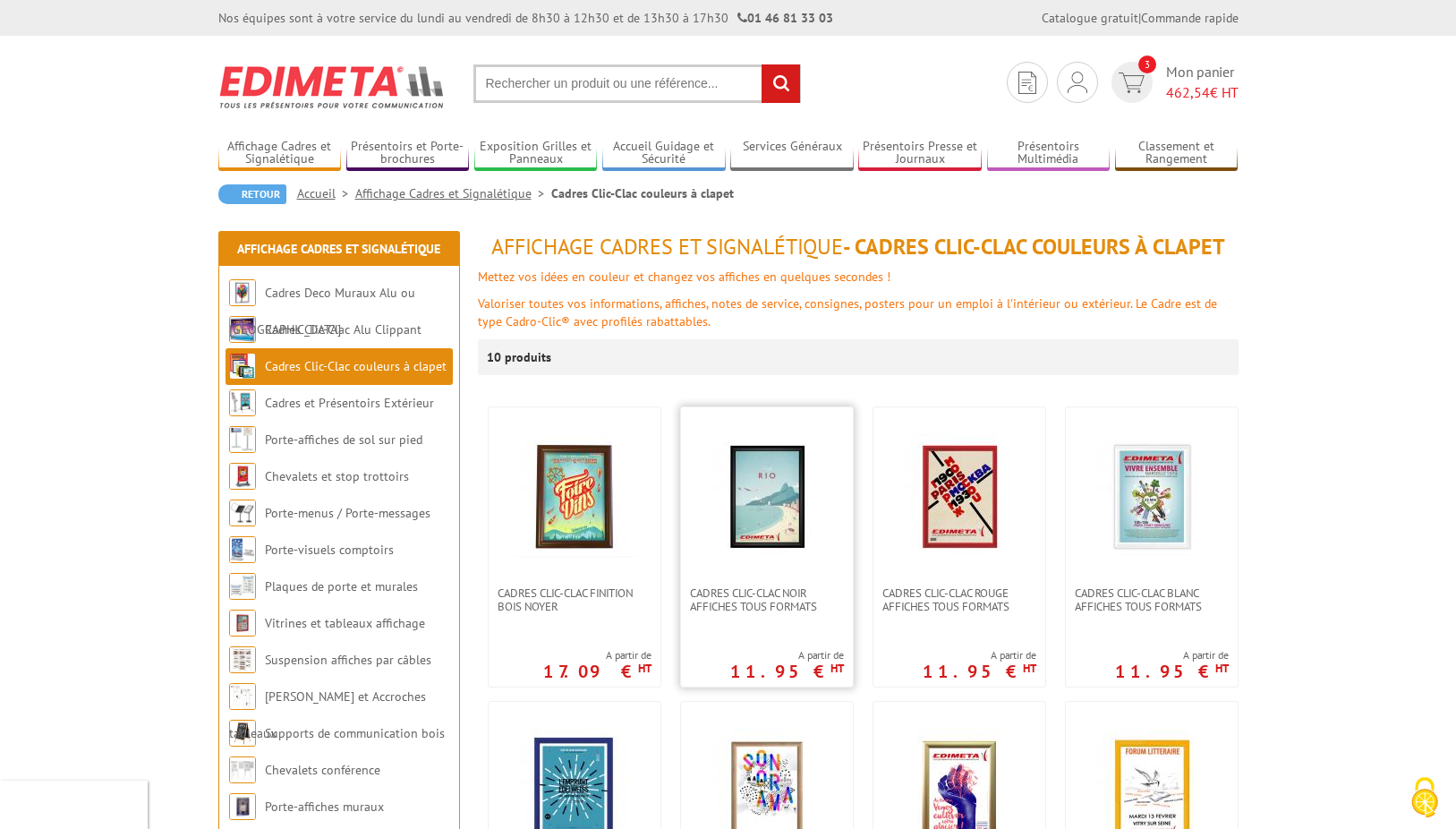
click at [774, 509] on img at bounding box center [767, 497] width 126 height 126
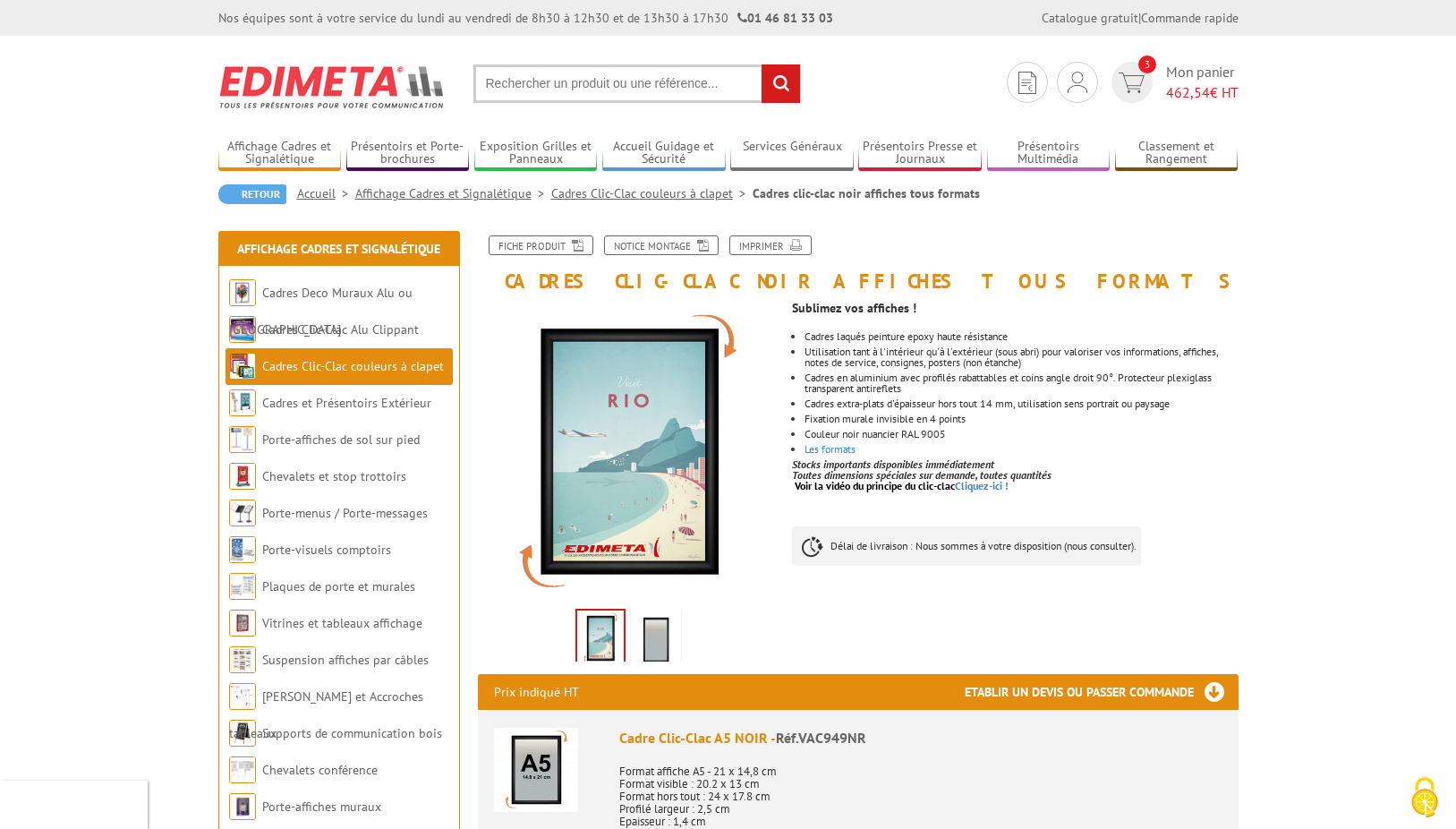
click at [656, 639] on img at bounding box center [656, 640] width 43 height 55
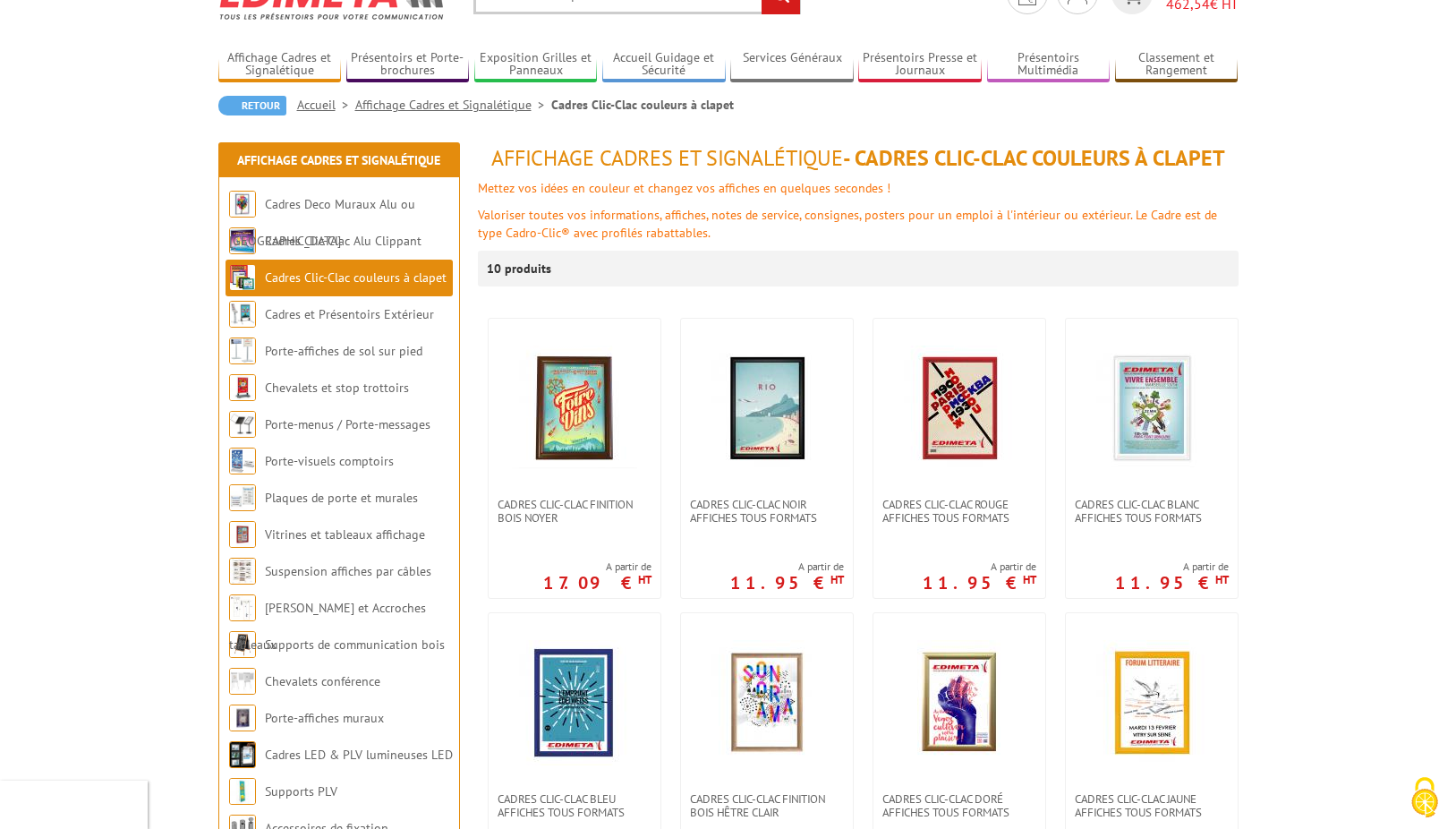
scroll to position [90, 0]
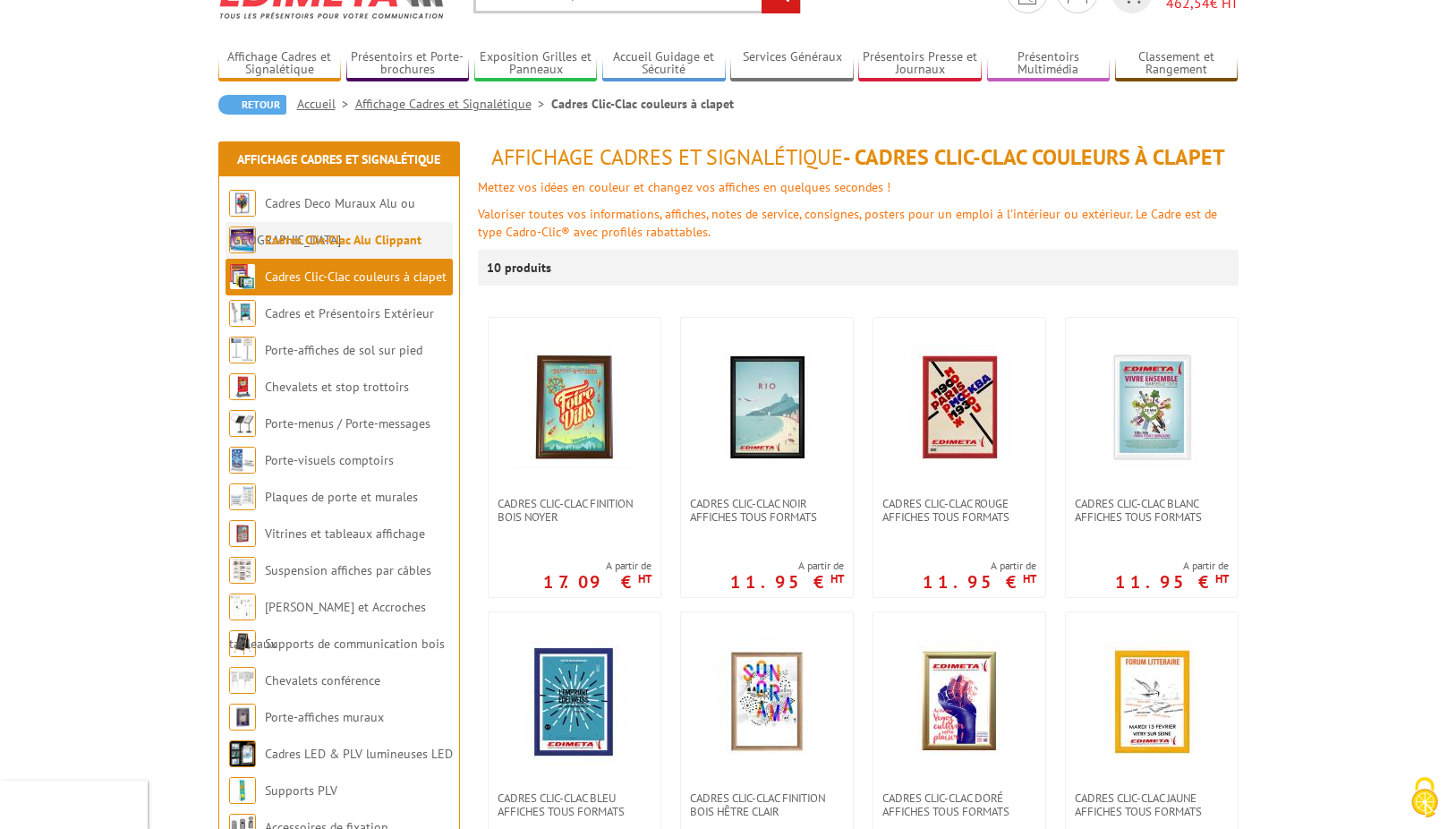
click at [398, 238] on link "Cadres Clic-Clac Alu Clippant" at bounding box center [344, 239] width 157 height 16
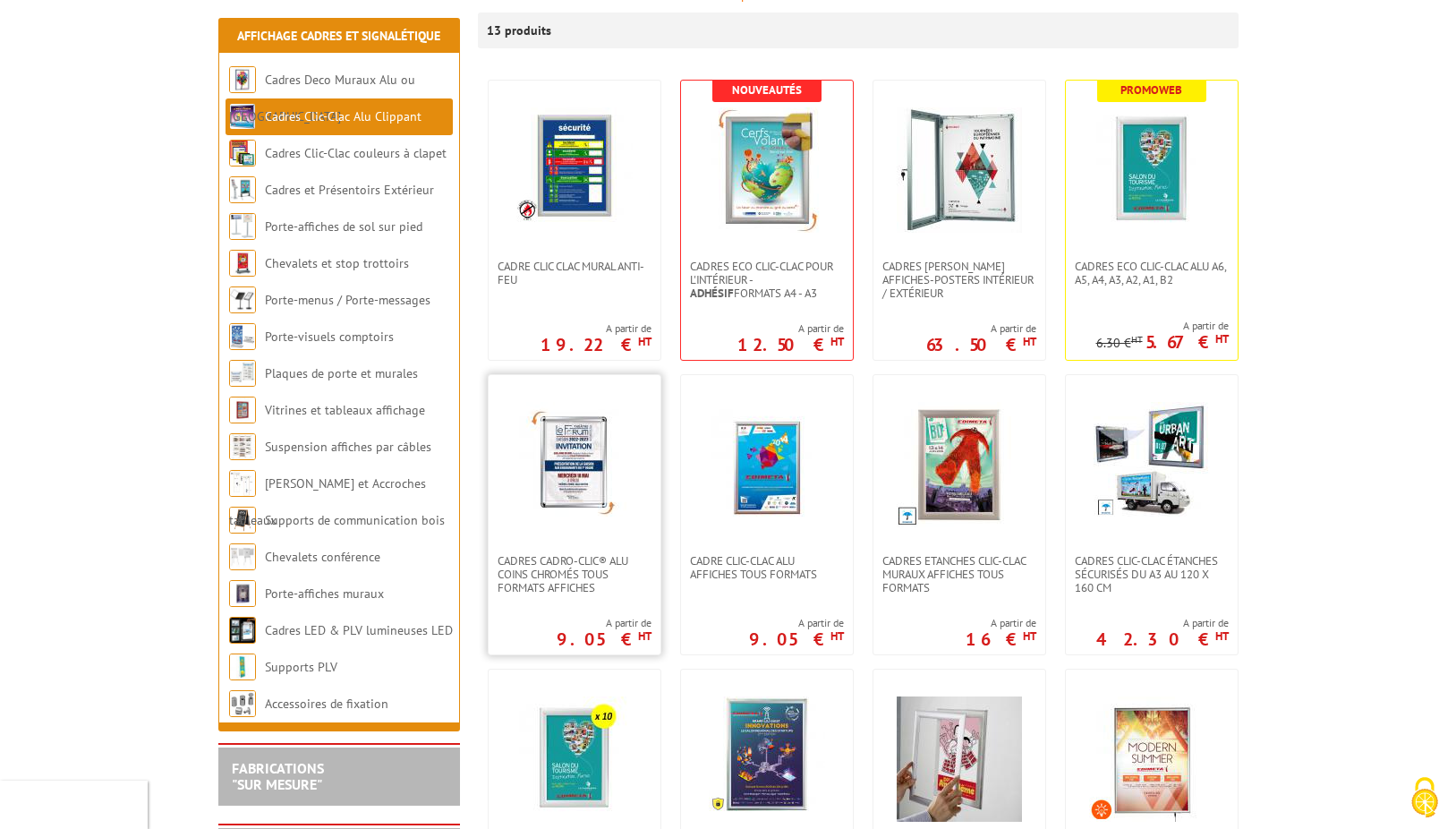
scroll to position [359, 0]
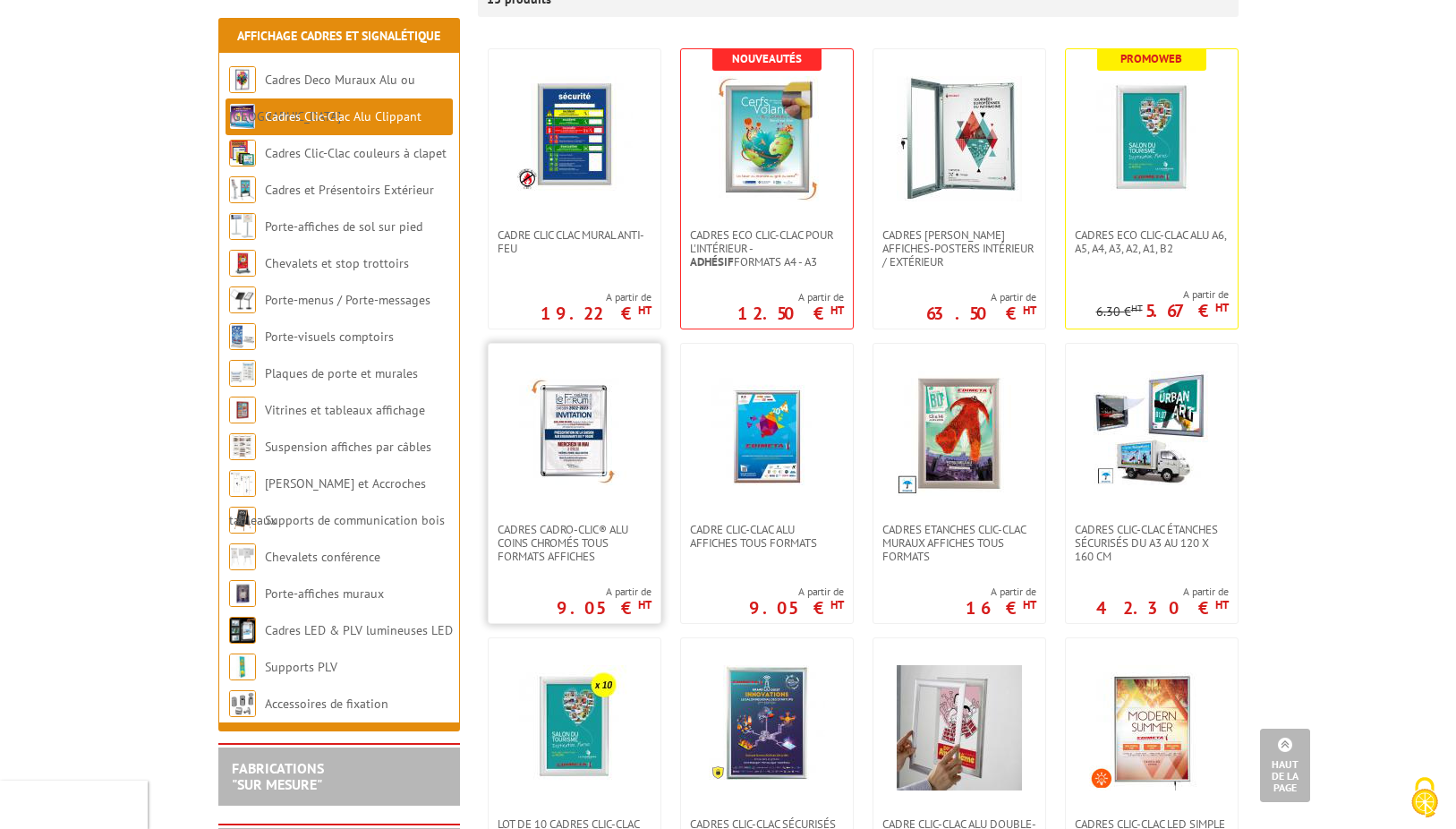
click at [571, 467] on img at bounding box center [575, 433] width 126 height 126
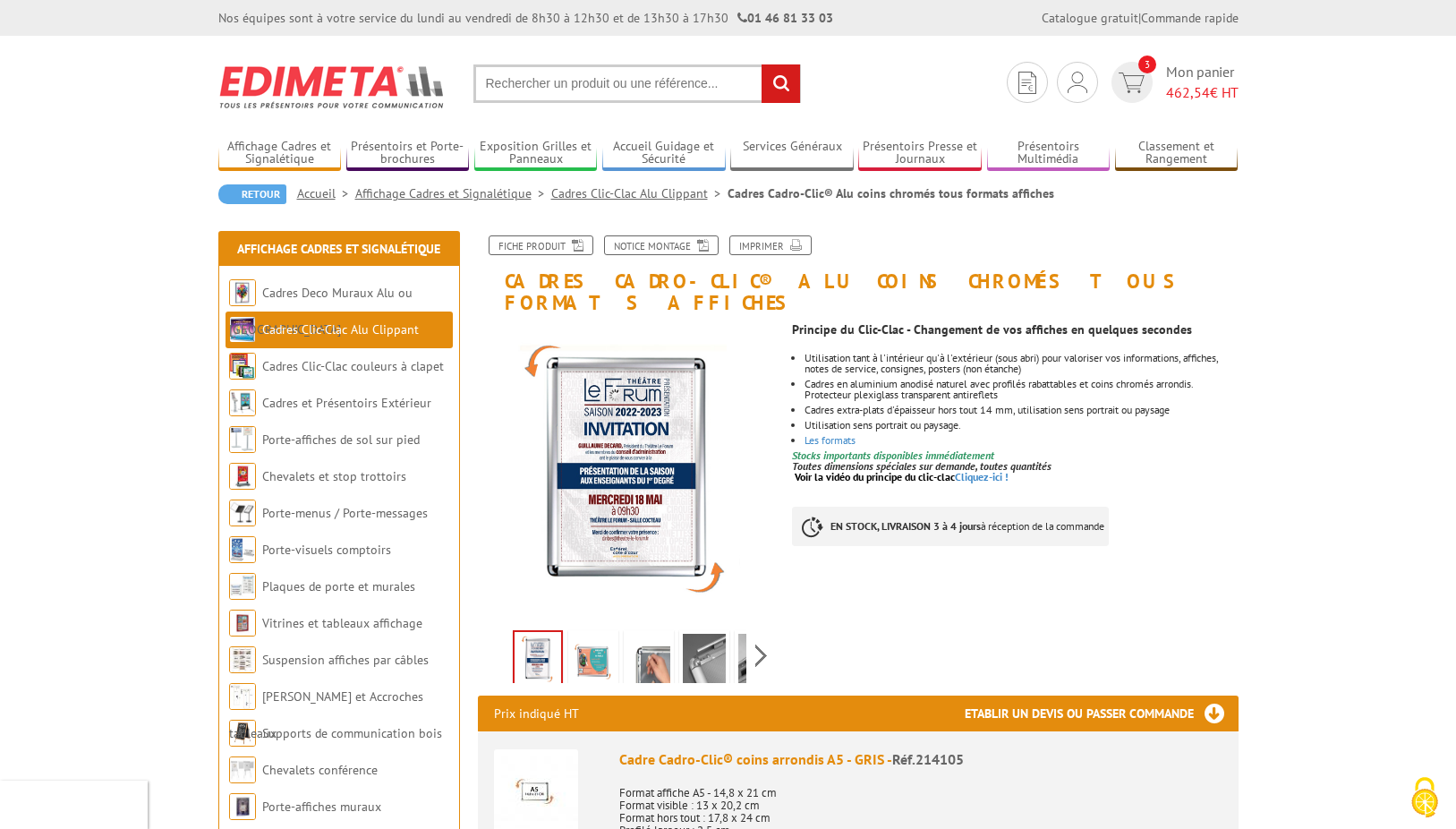
click at [591, 635] on img at bounding box center [593, 662] width 43 height 55
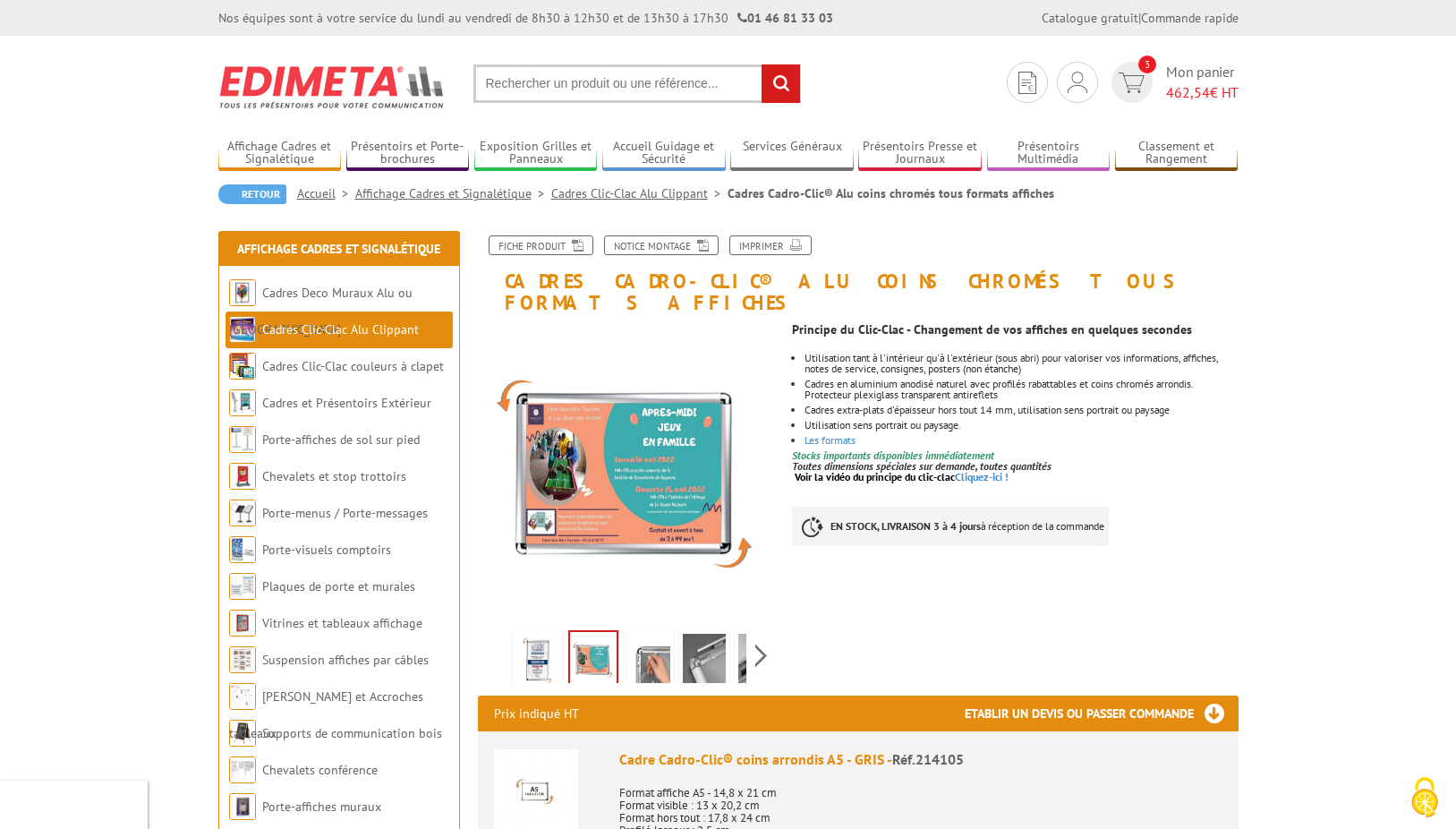
click at [649, 634] on img at bounding box center [649, 662] width 43 height 55
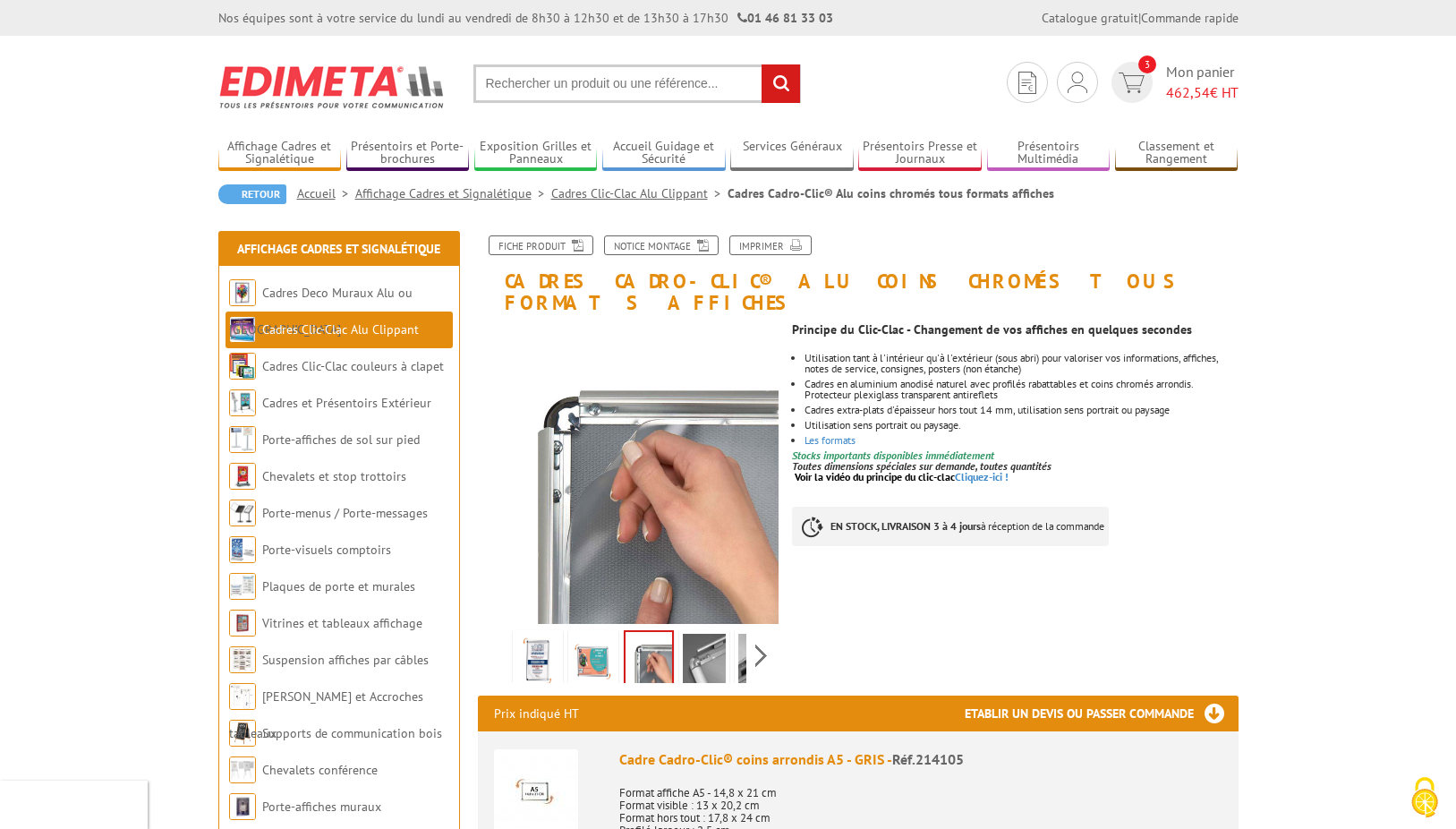
click at [690, 634] on img at bounding box center [704, 662] width 43 height 55
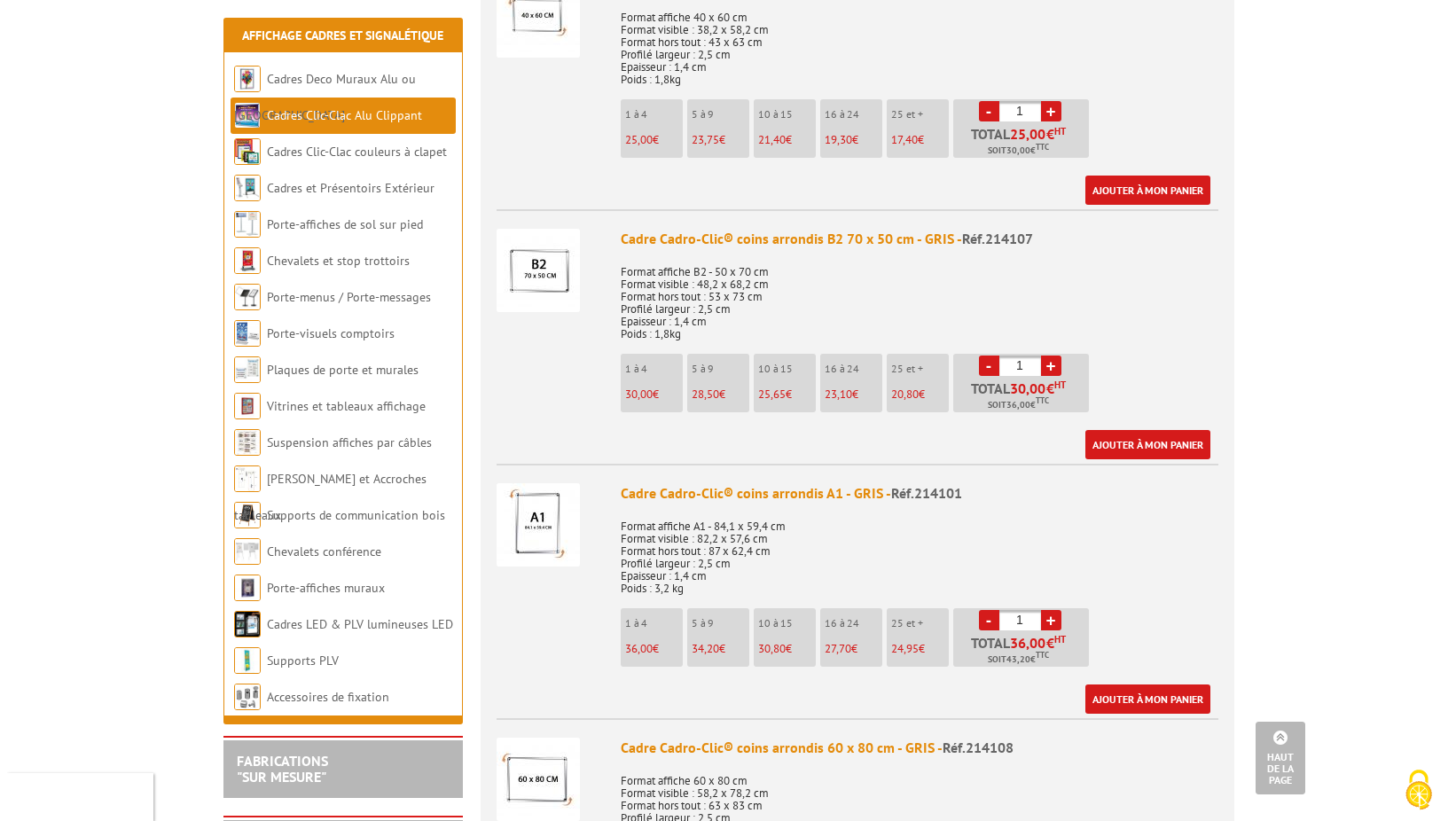
scroll to position [2128, 0]
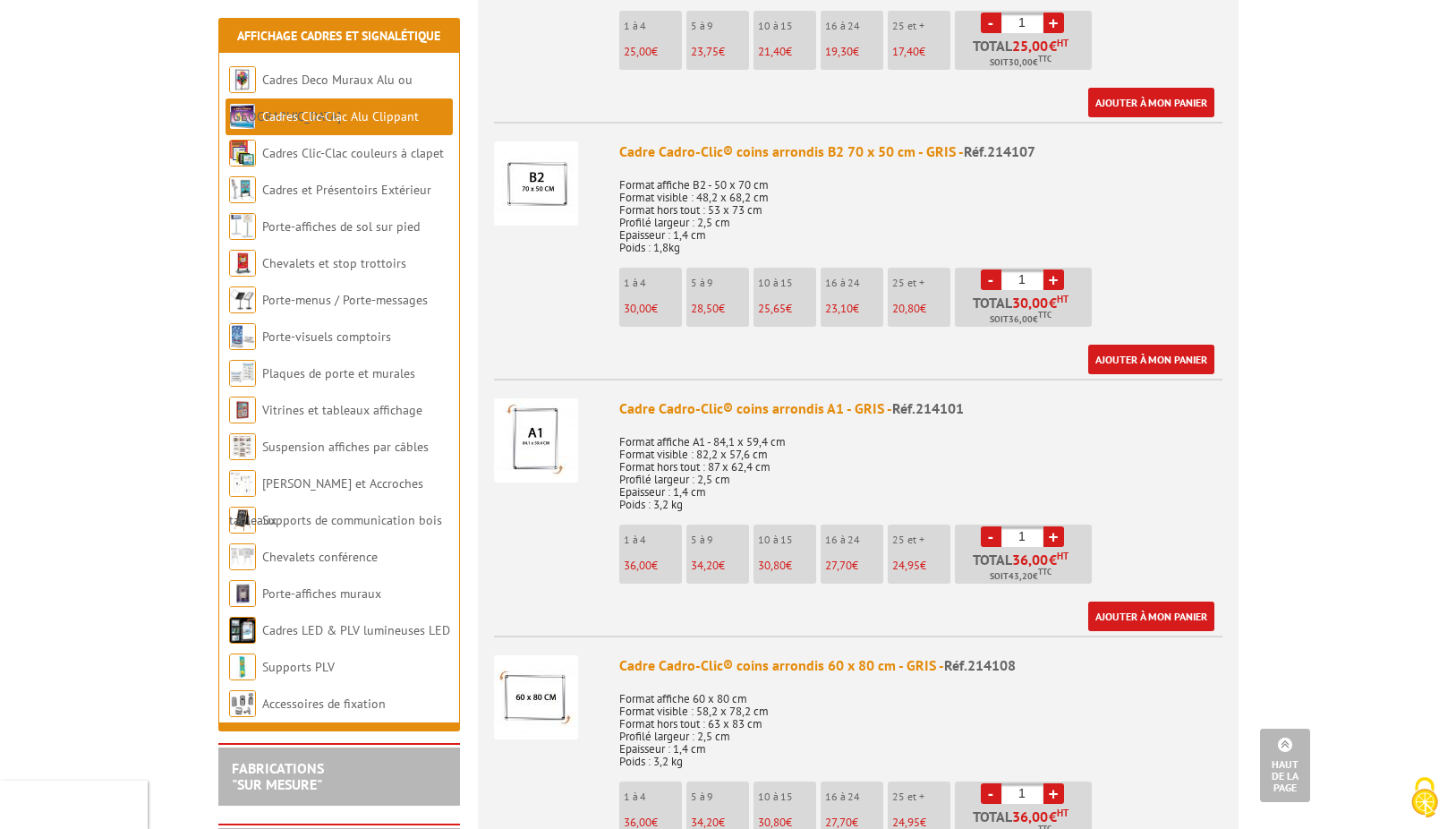
click at [1058, 527] on link "+" at bounding box center [1054, 537] width 20 height 20
type input "2"
click at [1157, 602] on link "Ajouter à mon panier" at bounding box center [1151, 616] width 127 height 30
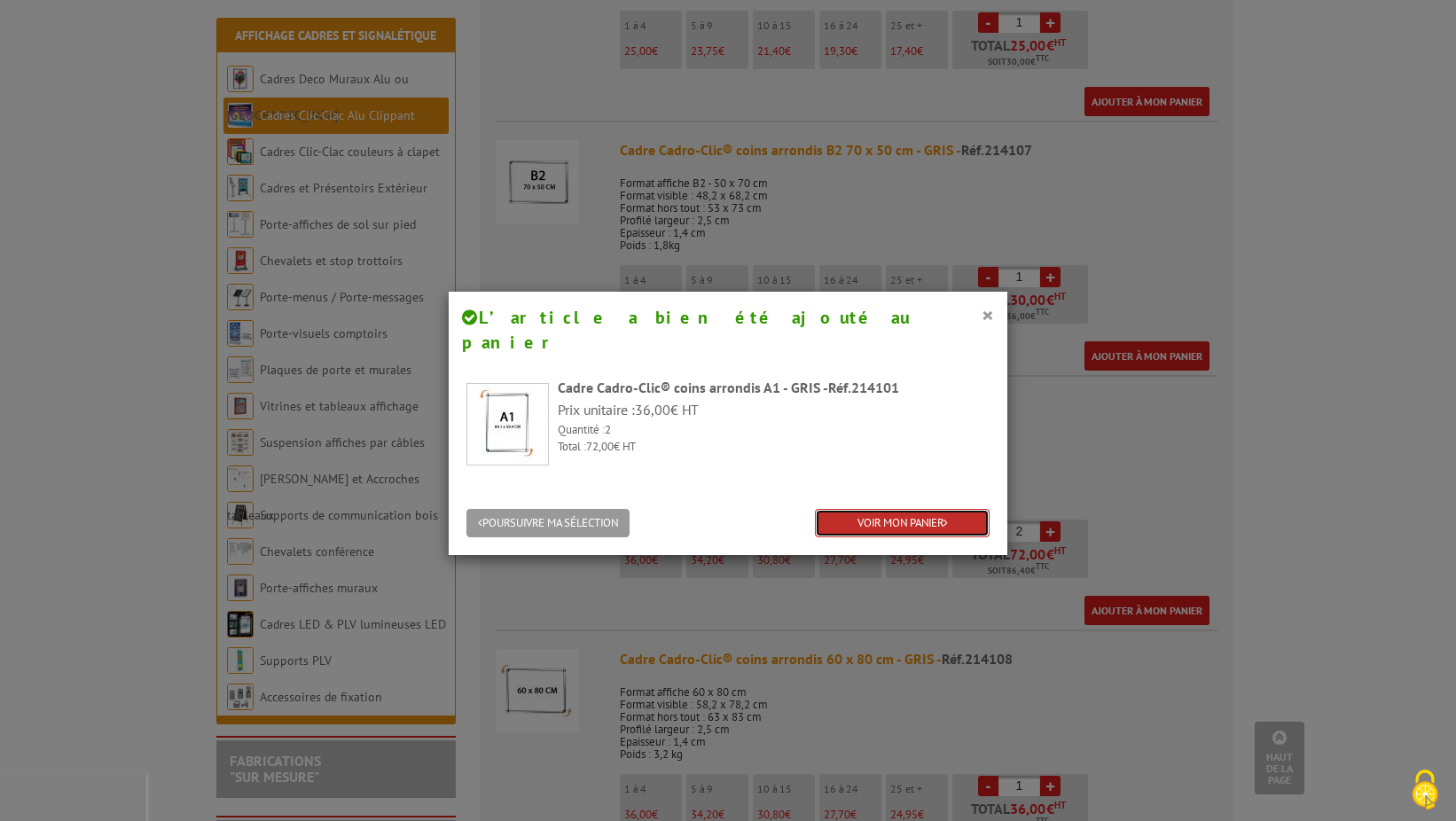
click at [910, 509] on link "VOIR MON PANIER" at bounding box center [901, 524] width 175 height 29
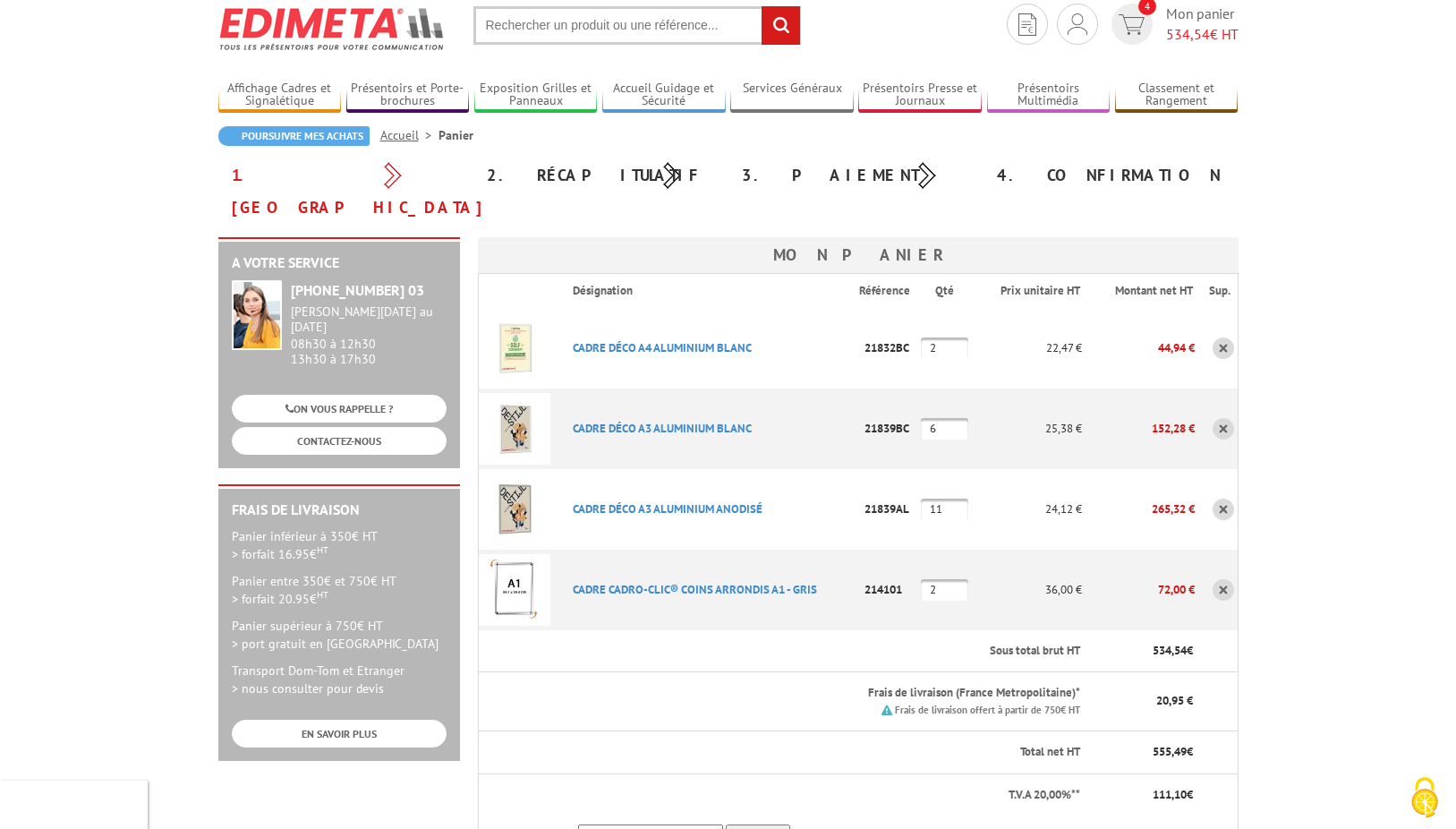
scroll to position [90, 0]
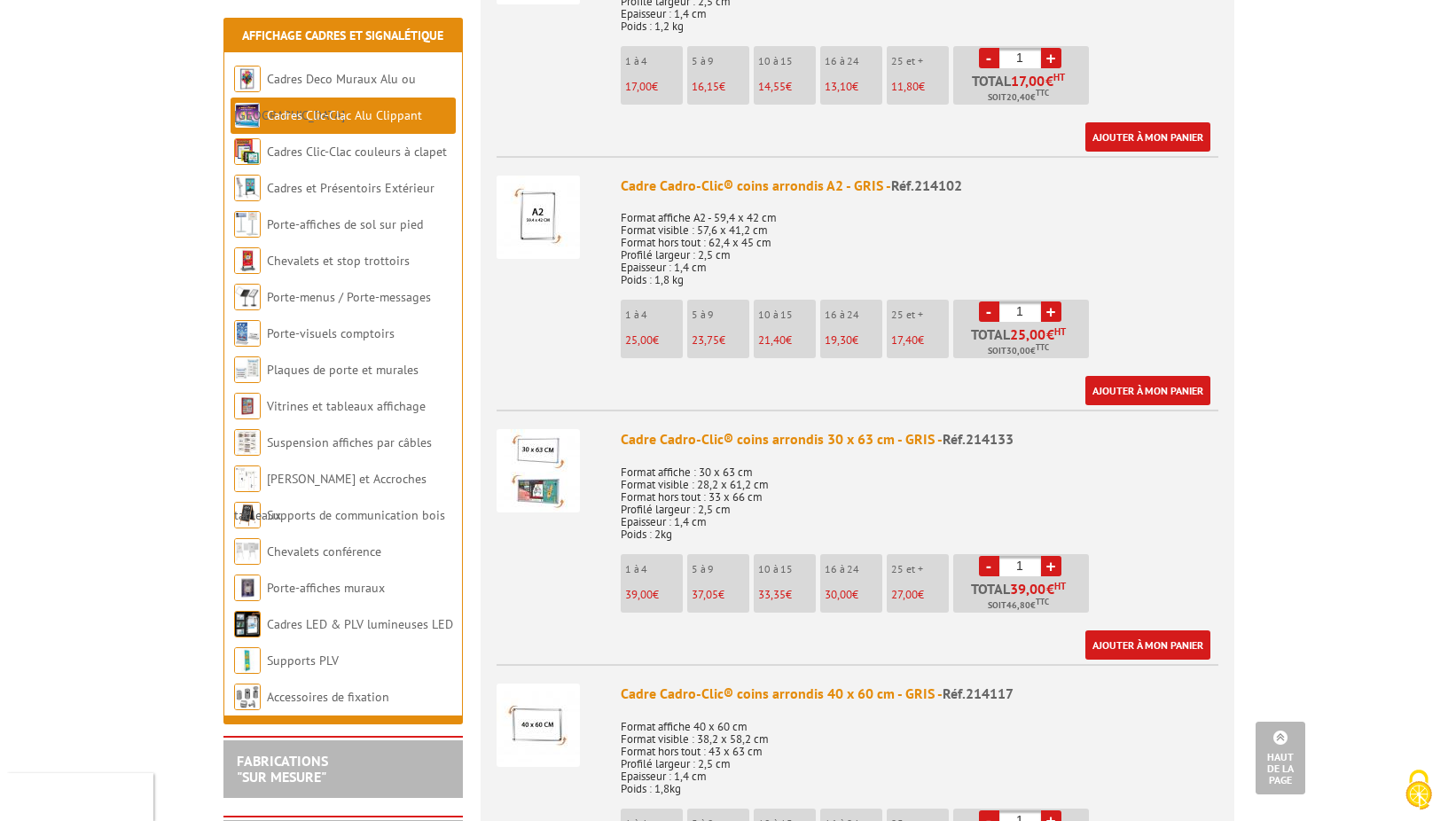
scroll to position [1153, 0]
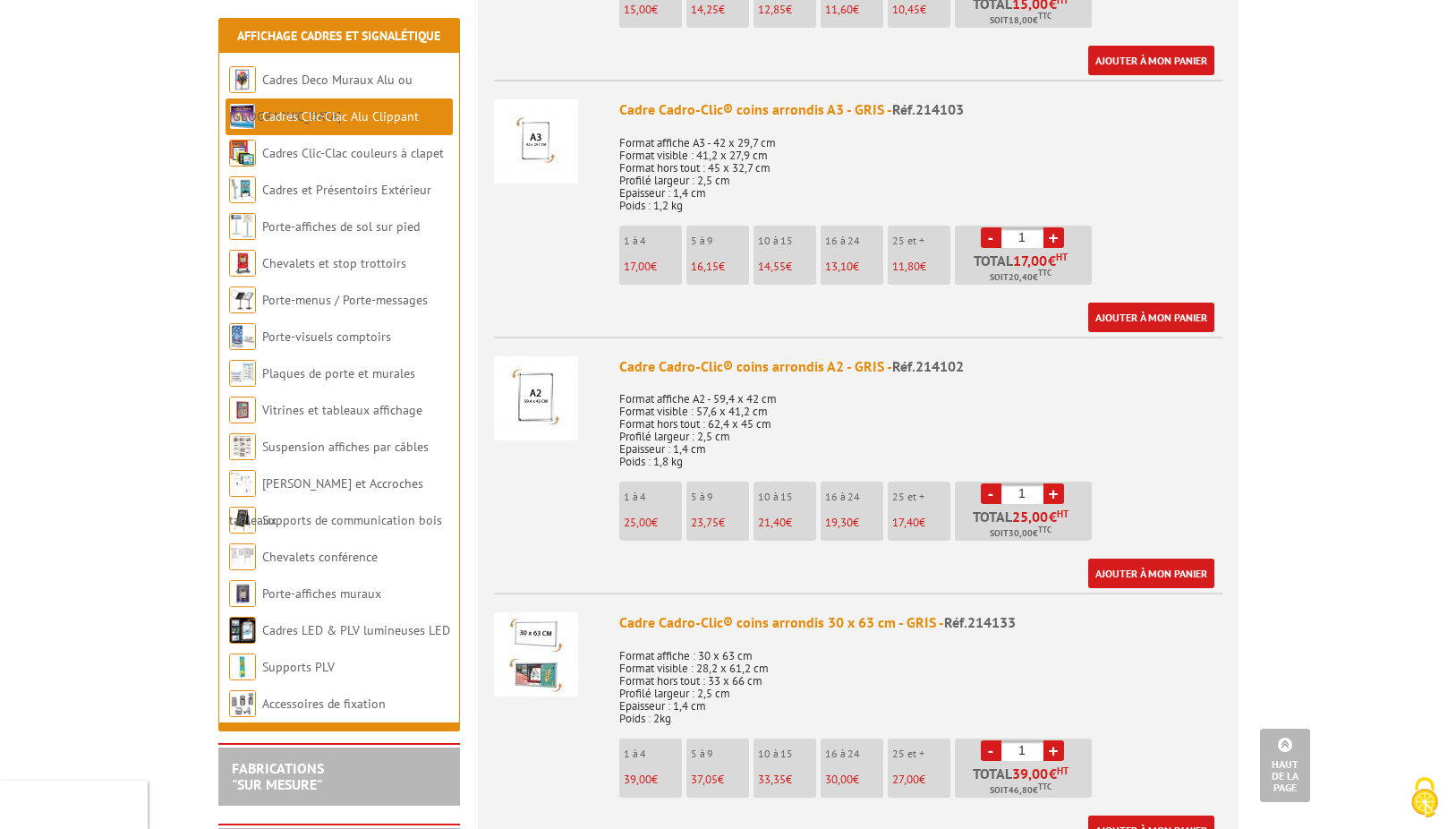
click at [1052, 227] on link "+" at bounding box center [1054, 238] width 20 height 20
click at [993, 227] on link "-" at bounding box center [991, 238] width 20 height 20
type input "3"
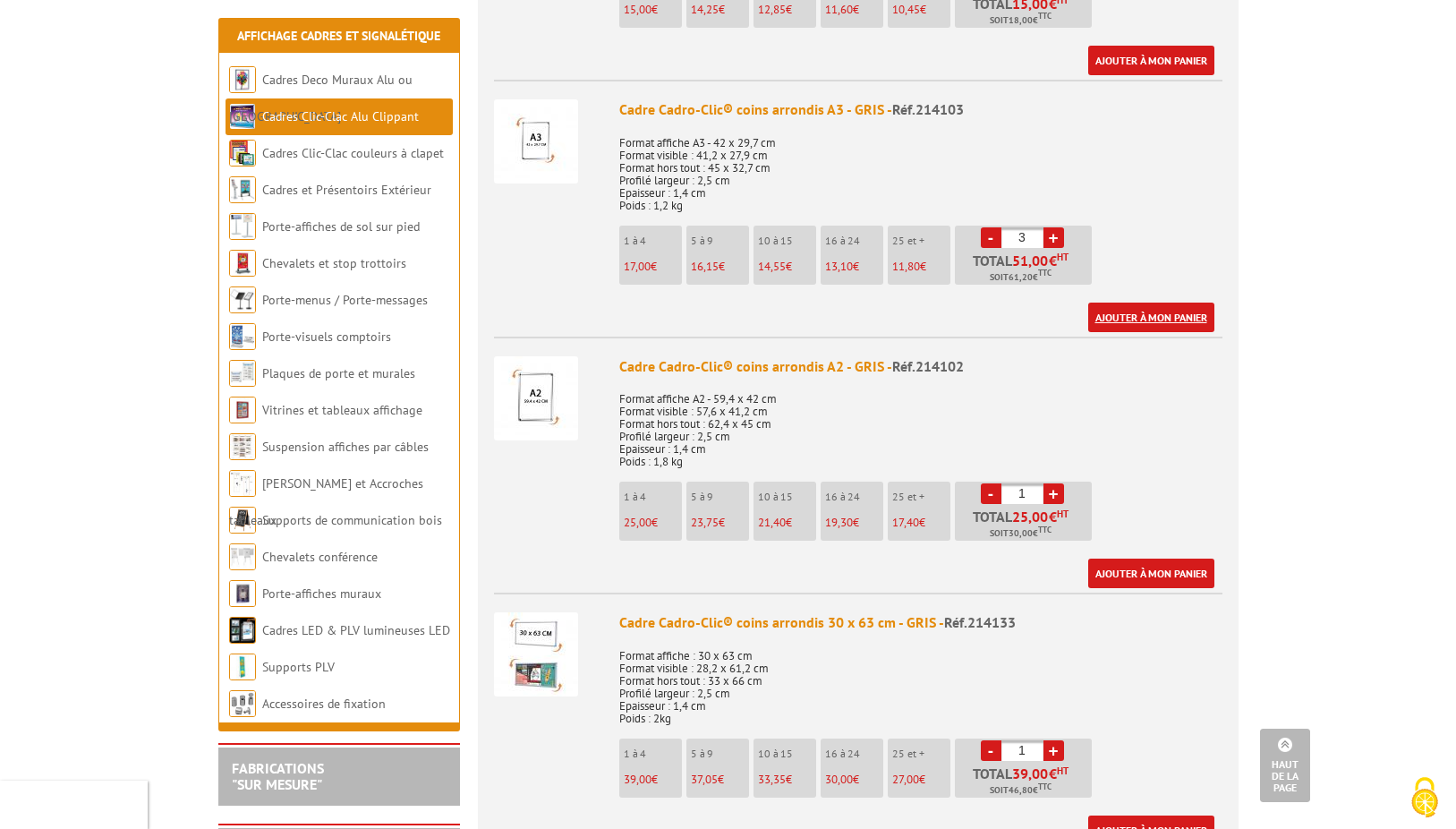
click at [1137, 302] on link "Ajouter à mon panier" at bounding box center [1151, 317] width 127 height 30
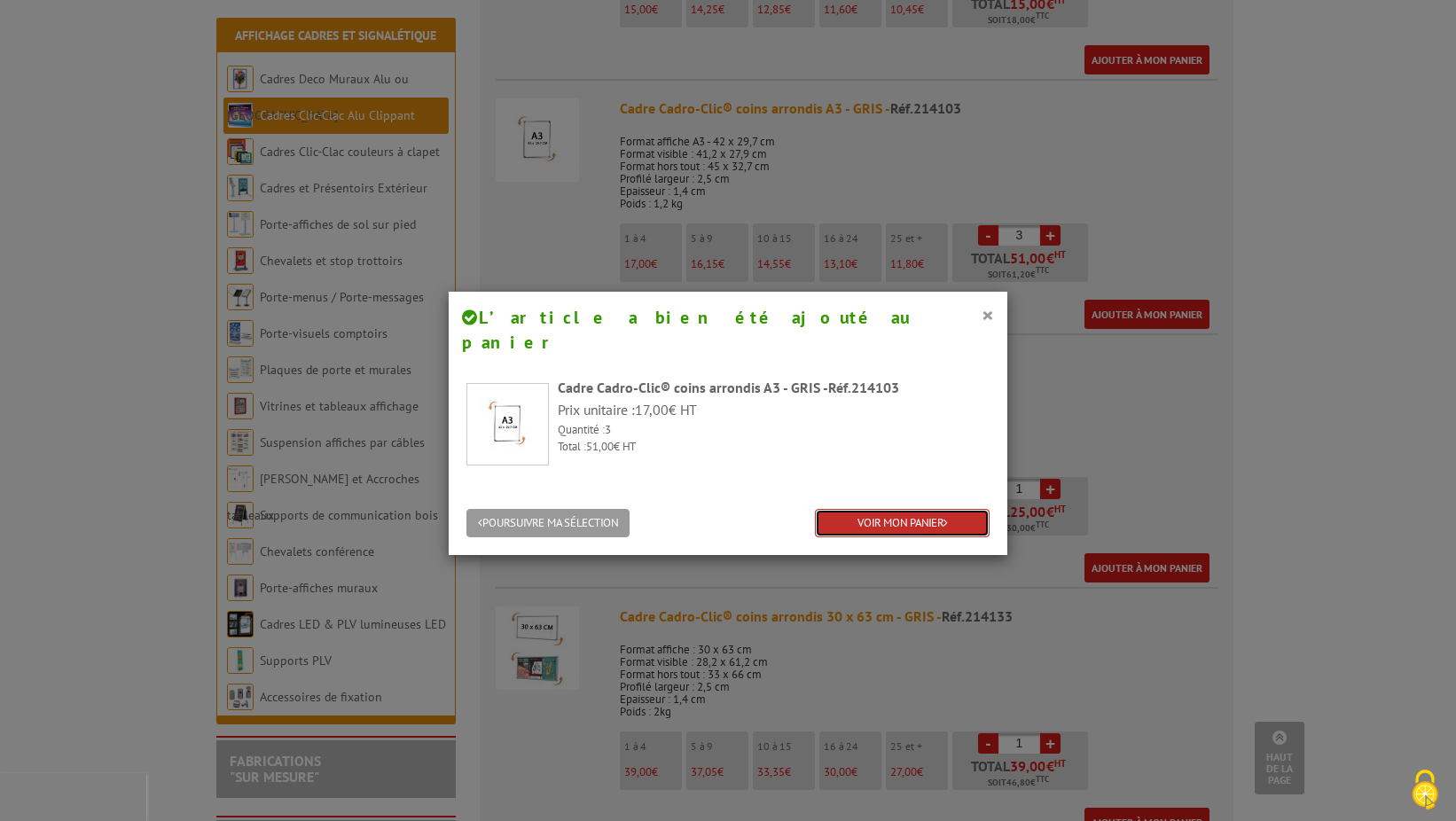
click at [874, 509] on link "VOIR MON PANIER" at bounding box center [901, 524] width 175 height 29
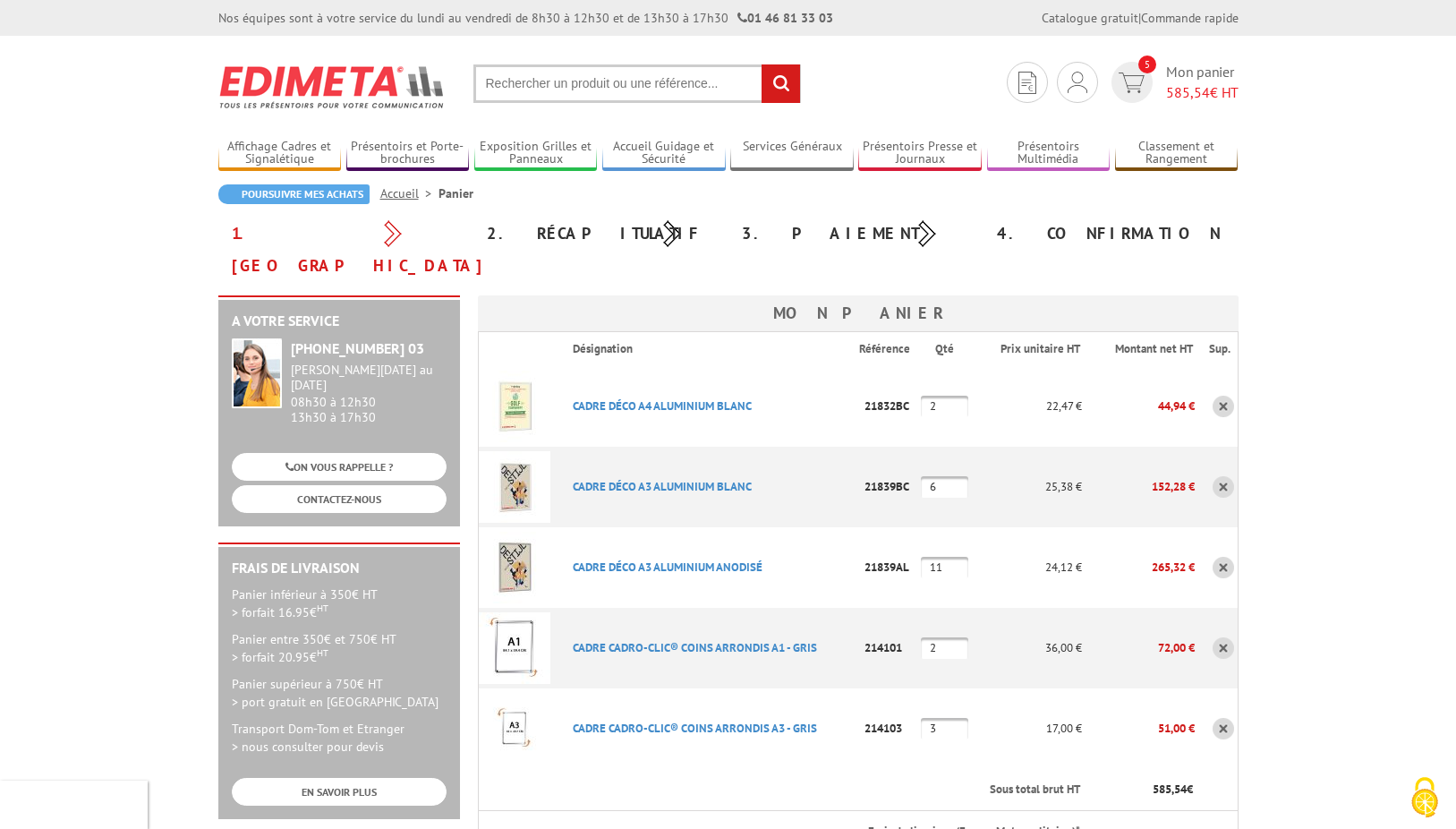
click at [948, 718] on input "3" at bounding box center [944, 728] width 47 height 21
type input "1"
click at [945, 718] on input "1" at bounding box center [944, 728] width 47 height 21
